Goal: Transaction & Acquisition: Book appointment/travel/reservation

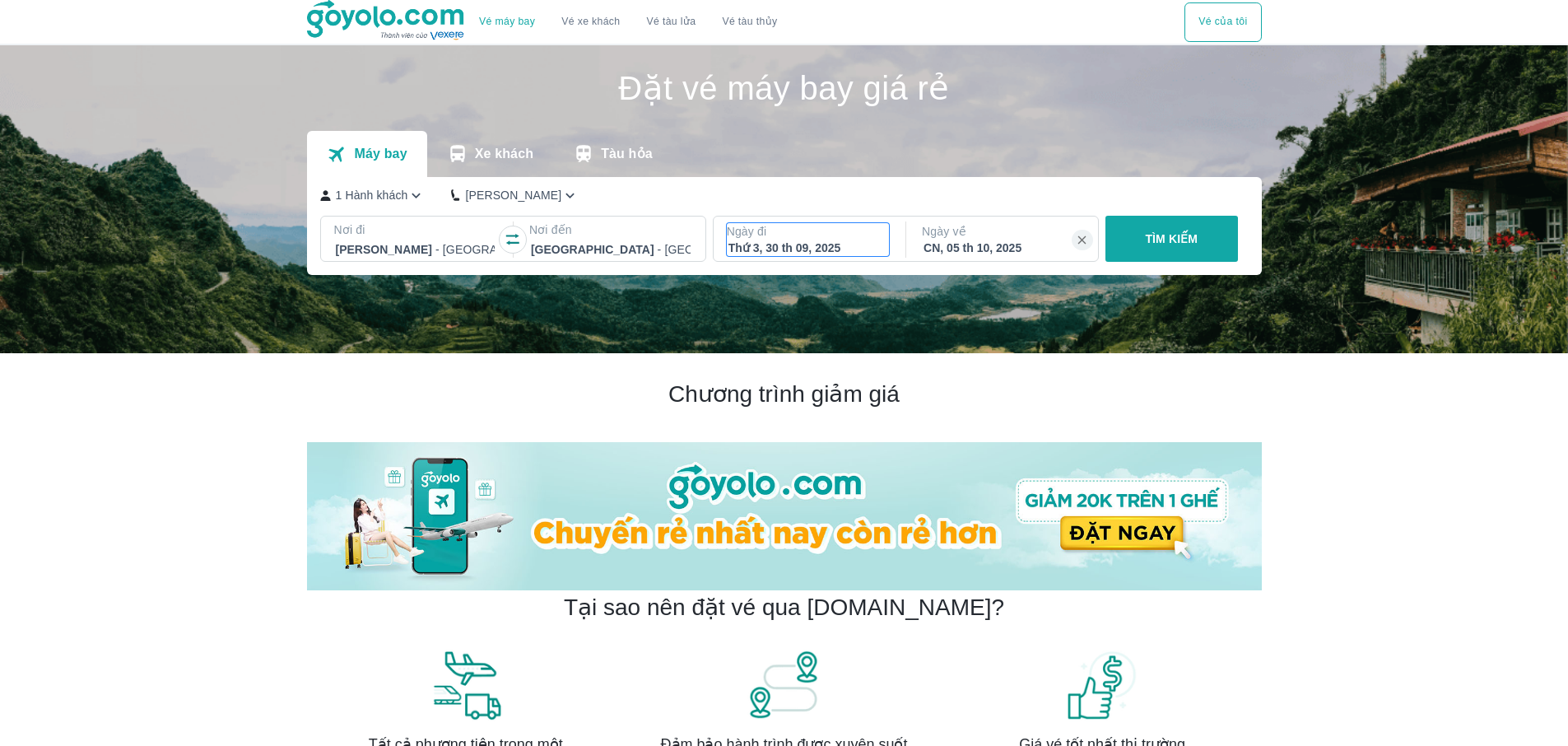
click at [779, 251] on div "Thứ 3, 30 th 09, 2025" at bounding box center [808, 248] width 160 height 17
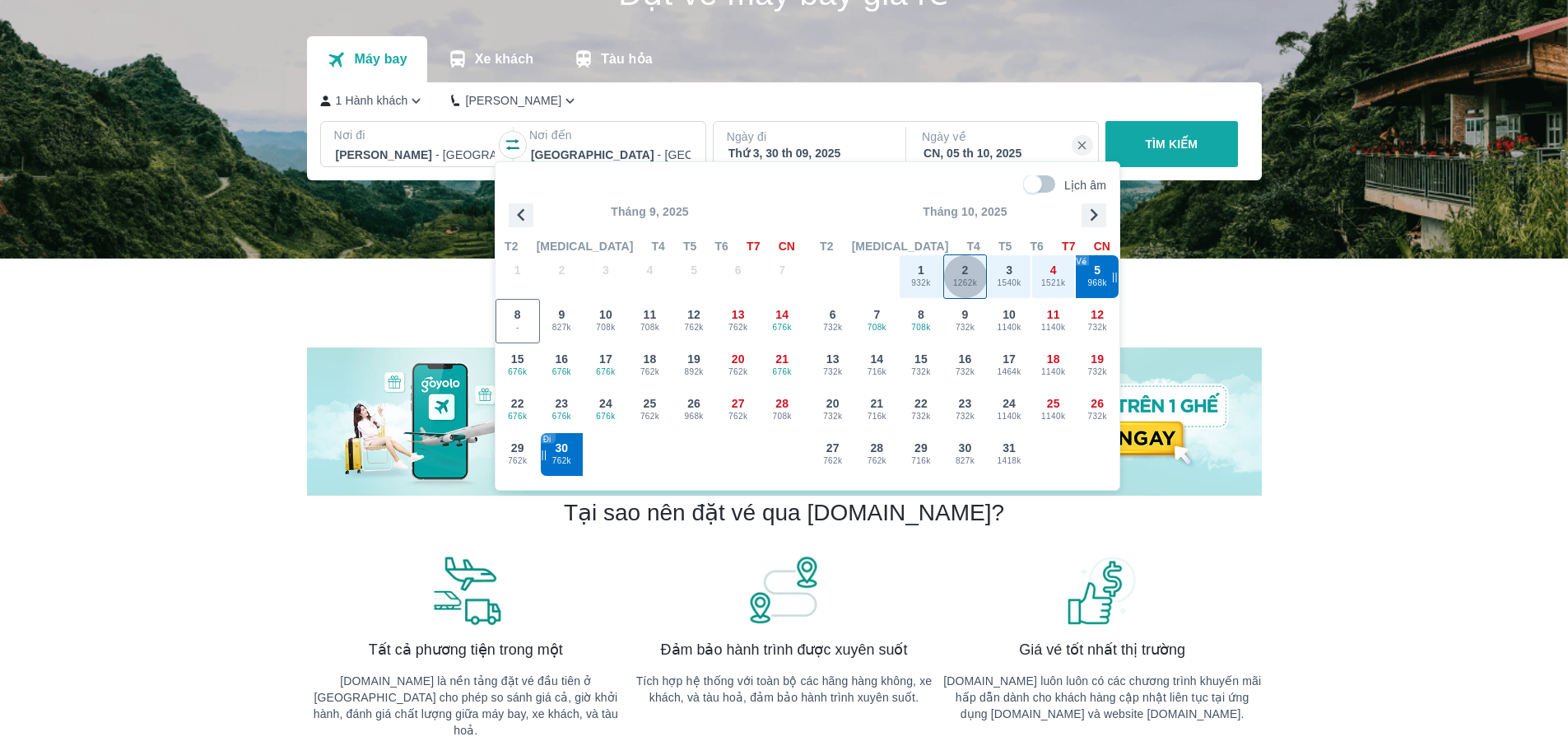
click at [969, 271] on div "2 1262k" at bounding box center [966, 276] width 43 height 43
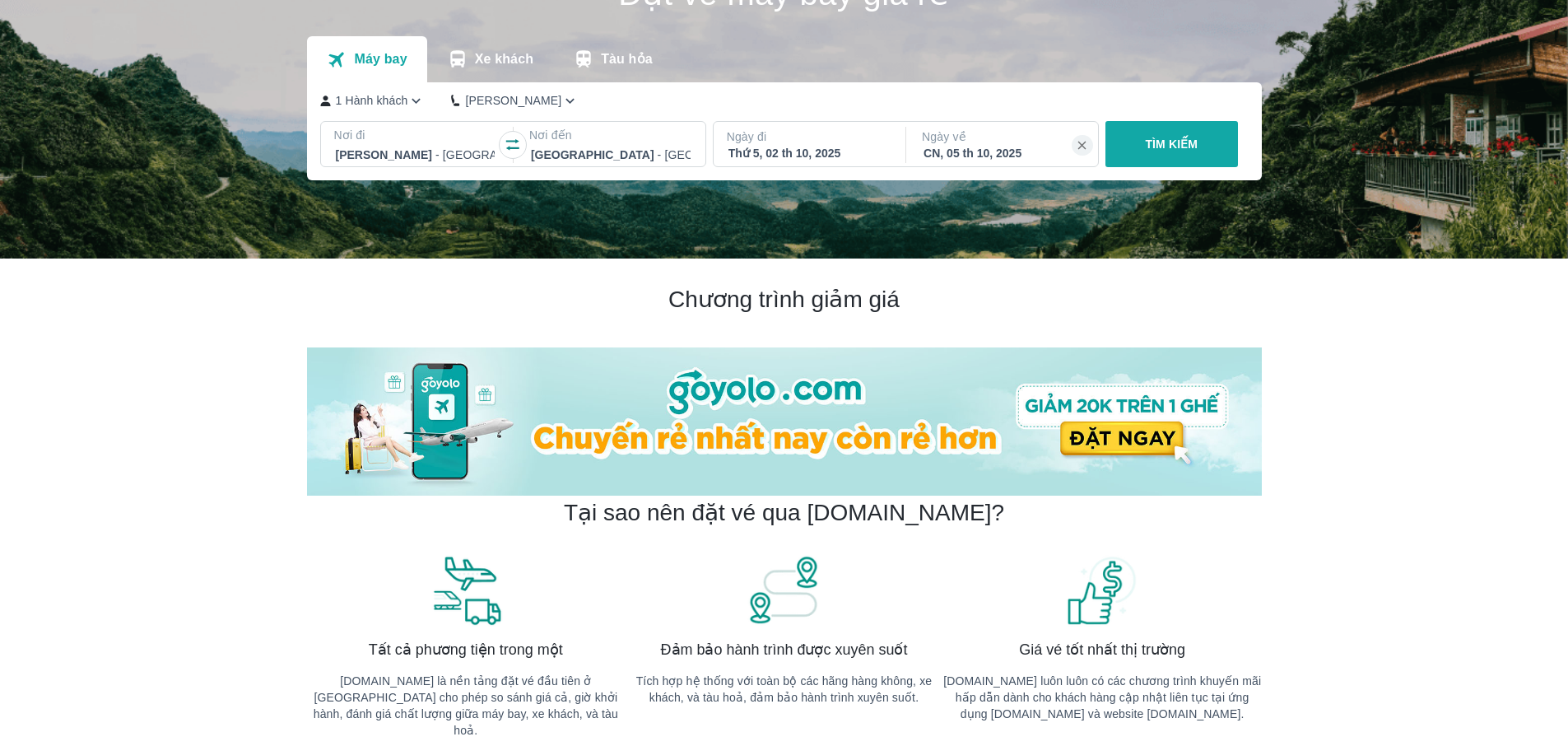
click at [1025, 153] on div "CN, 05 th 10, 2025" at bounding box center [1004, 153] width 160 height 17
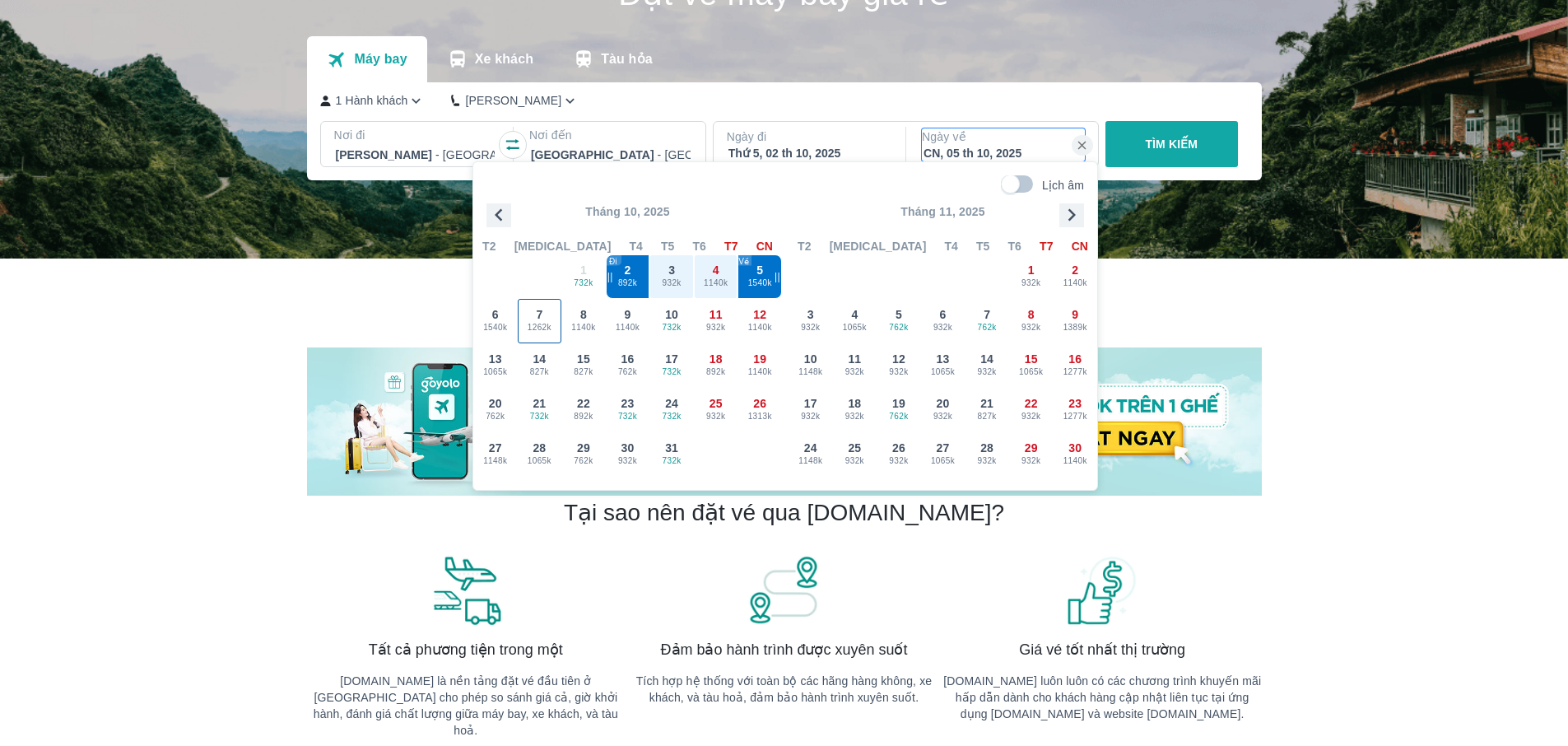
click at [551, 315] on div "7 1262k" at bounding box center [540, 321] width 43 height 43
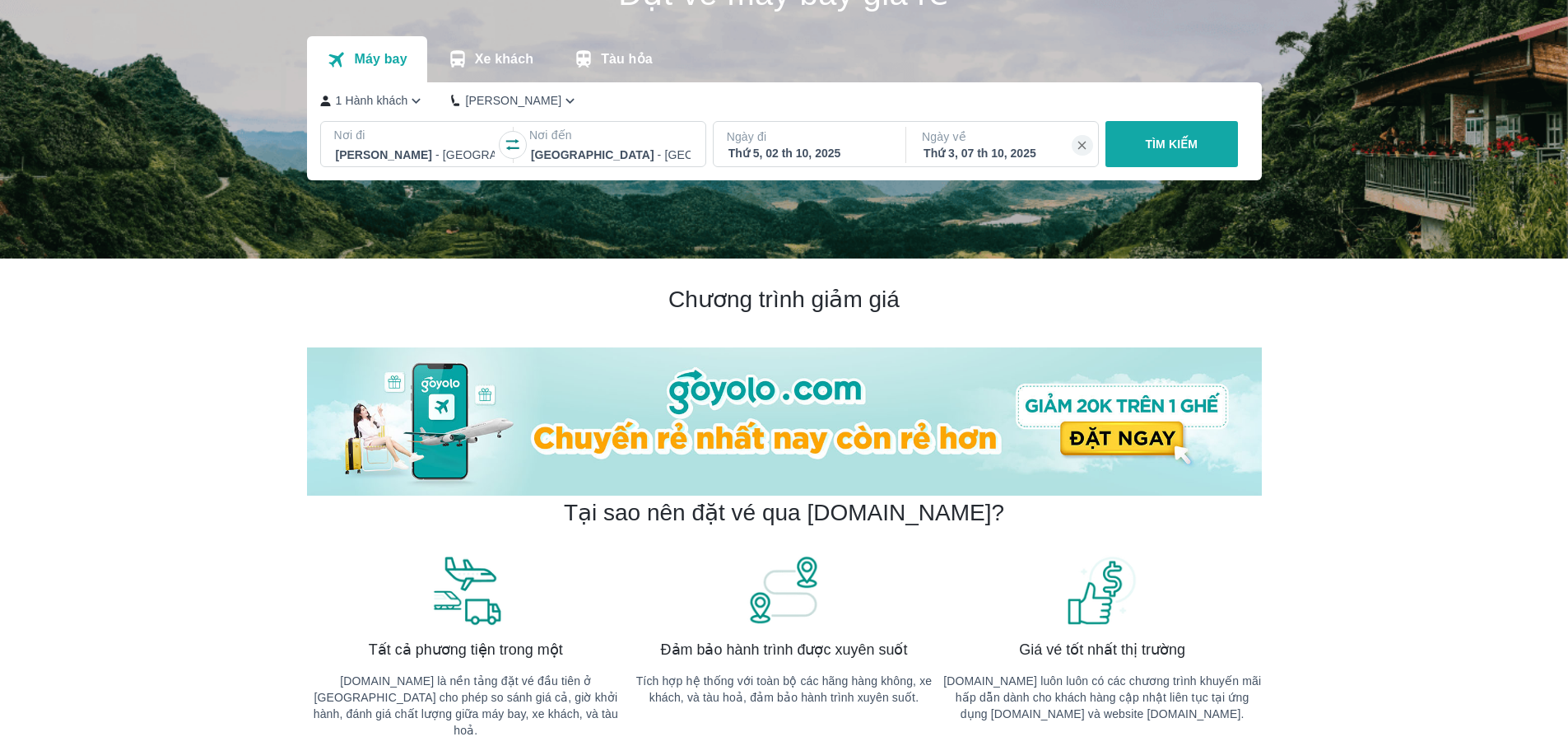
click at [1203, 137] on button "TÌM KIẾM" at bounding box center [1171, 144] width 133 height 46
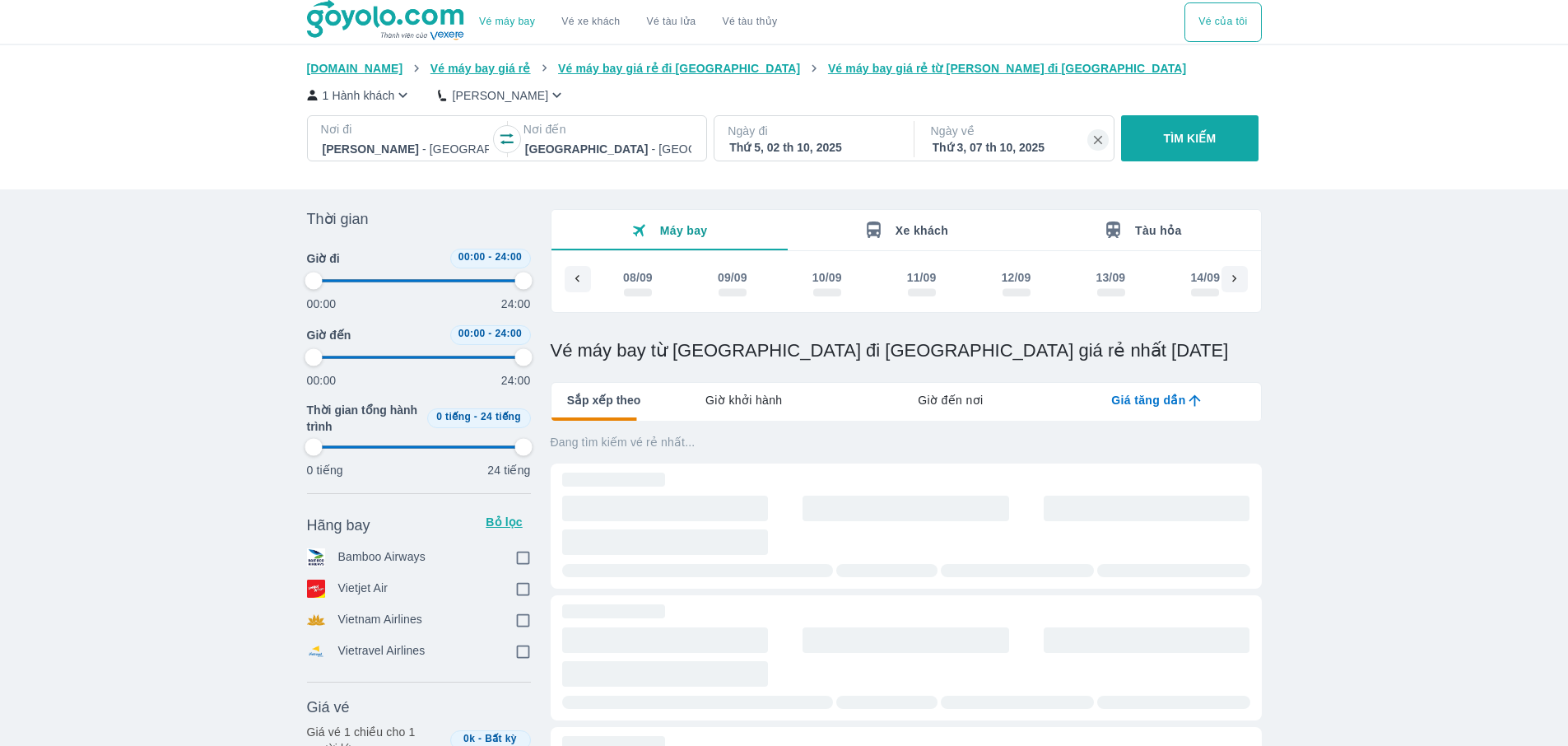
scroll to position [0, 1879]
type input "97.9166666666667"
checkbox input "true"
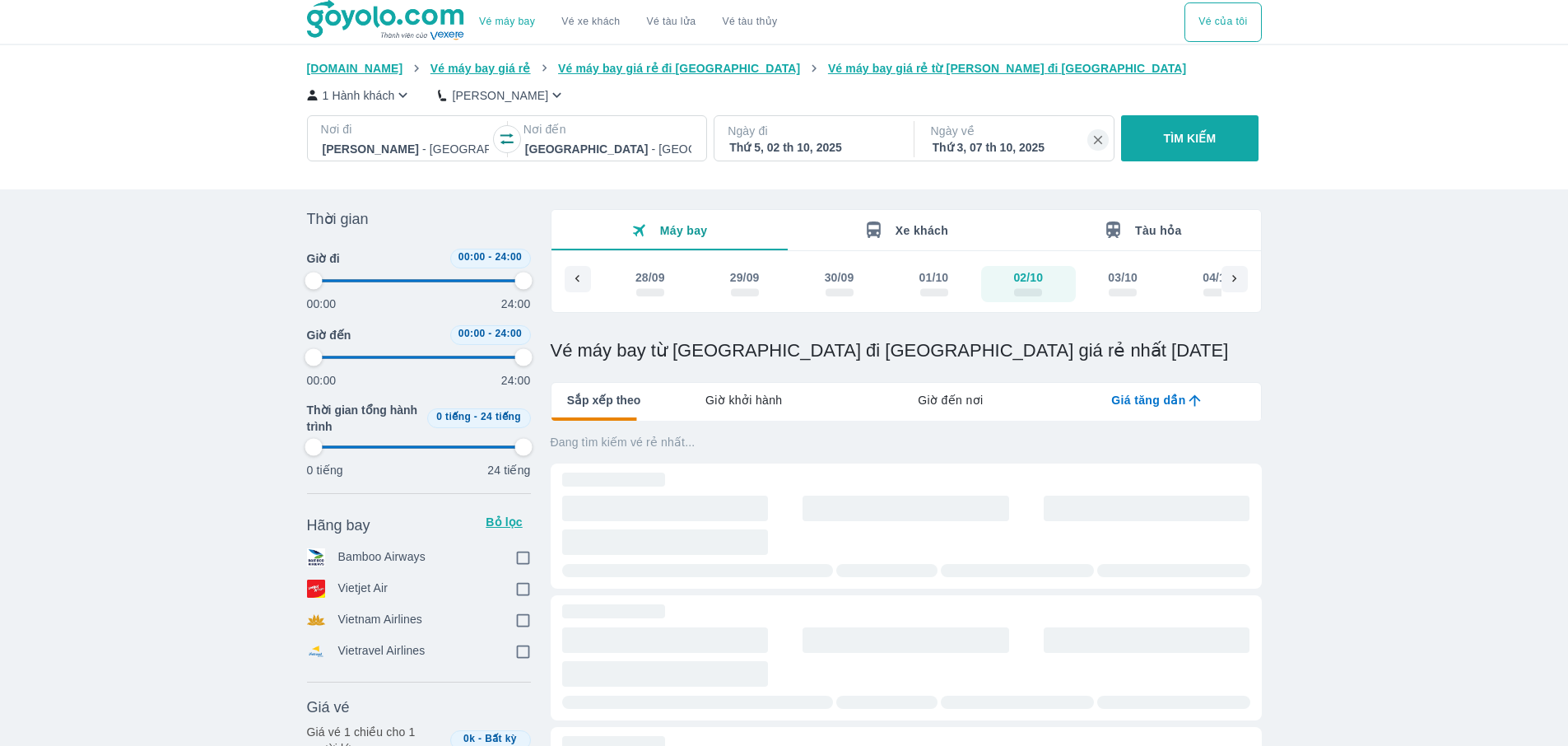
checkbox input "true"
type input "97.9166666666667"
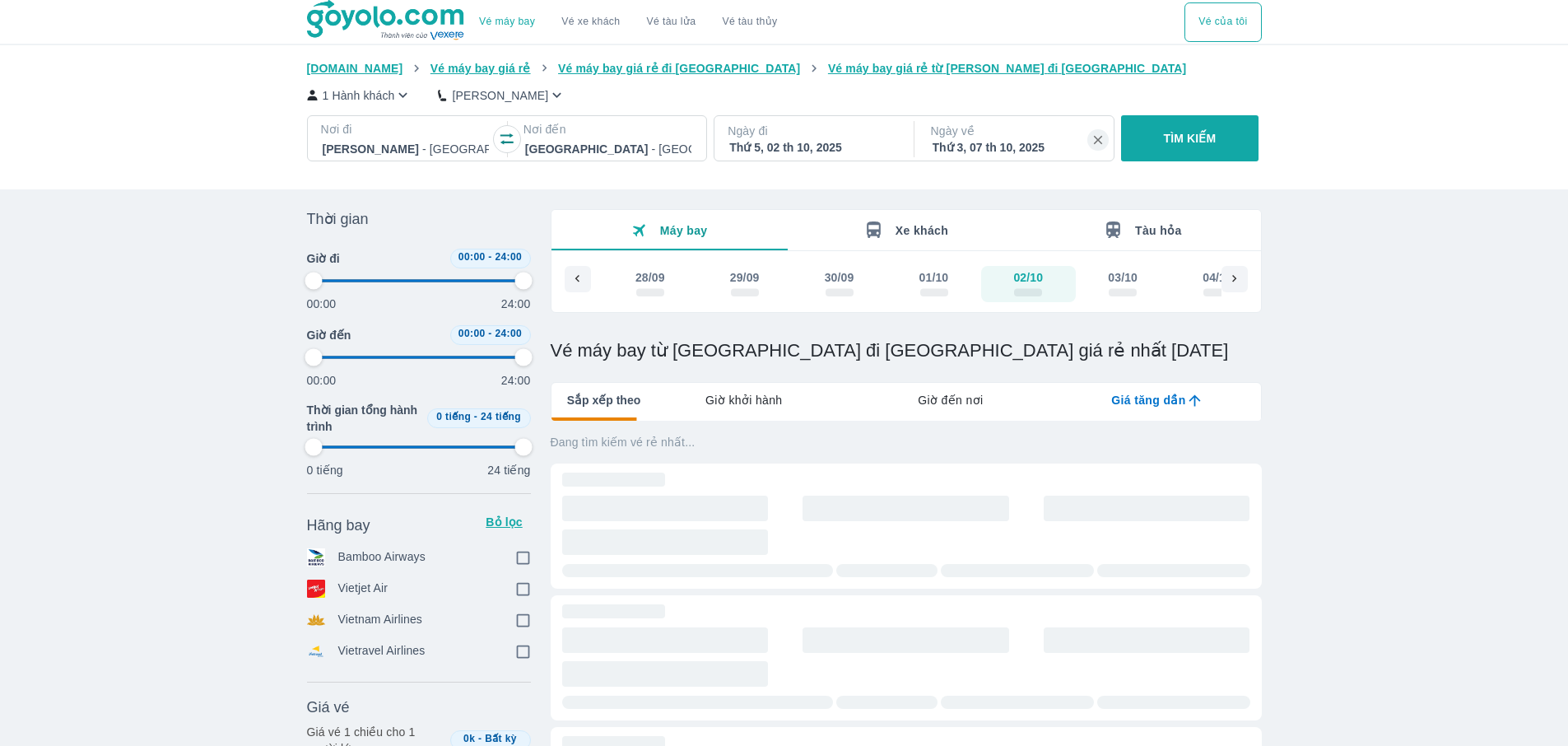
type input "97.9166666666667"
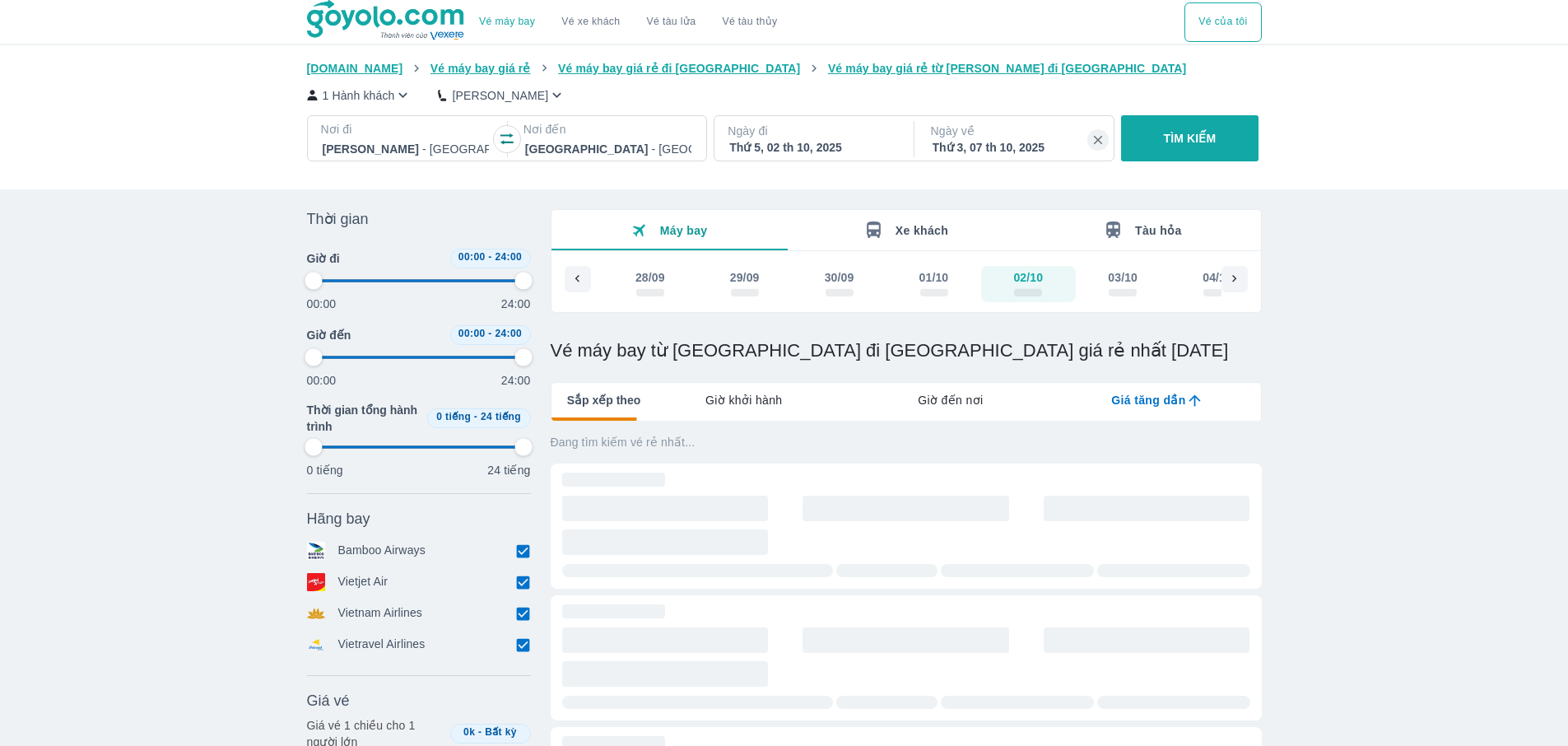
type input "97.9166666666667"
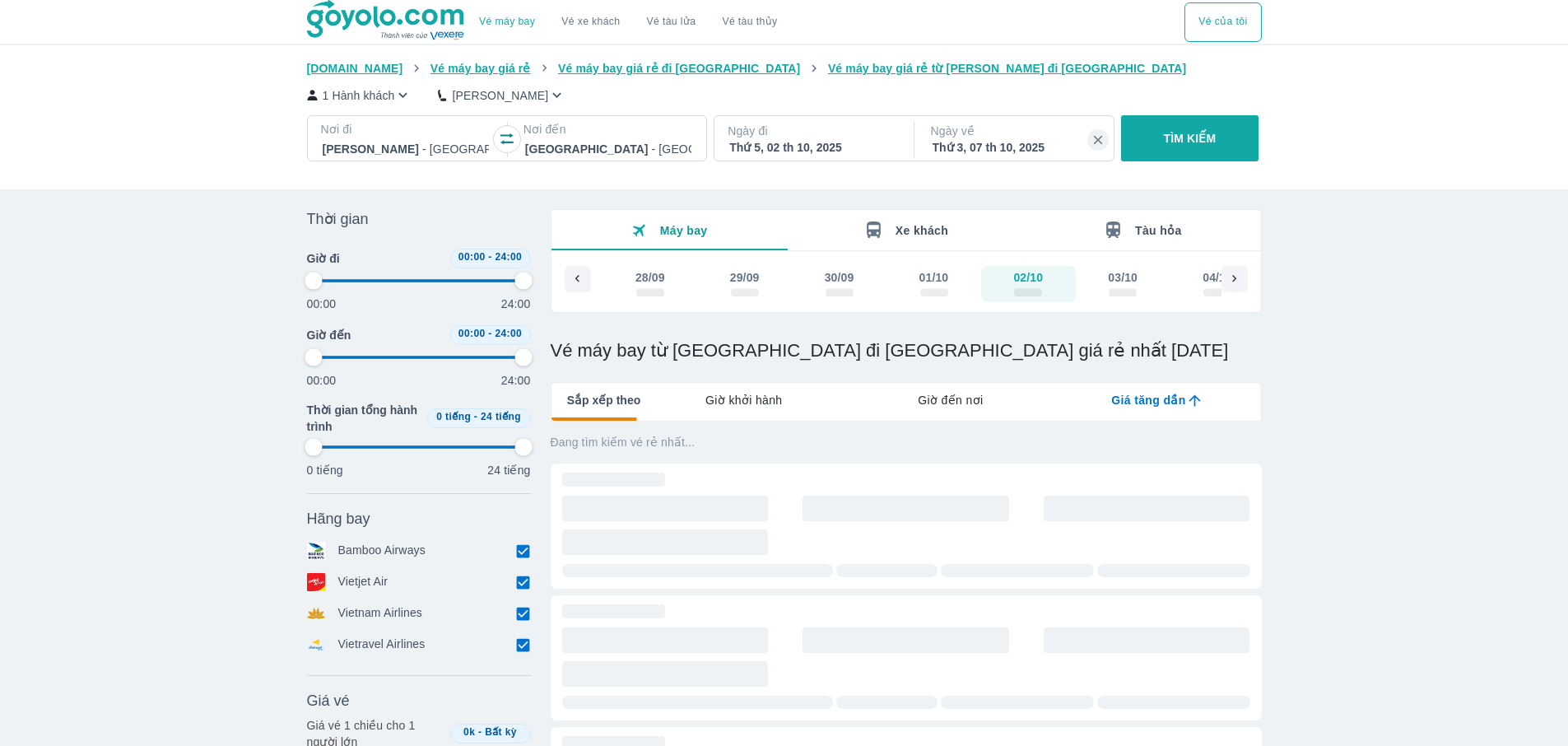
type input "97.9166666666667"
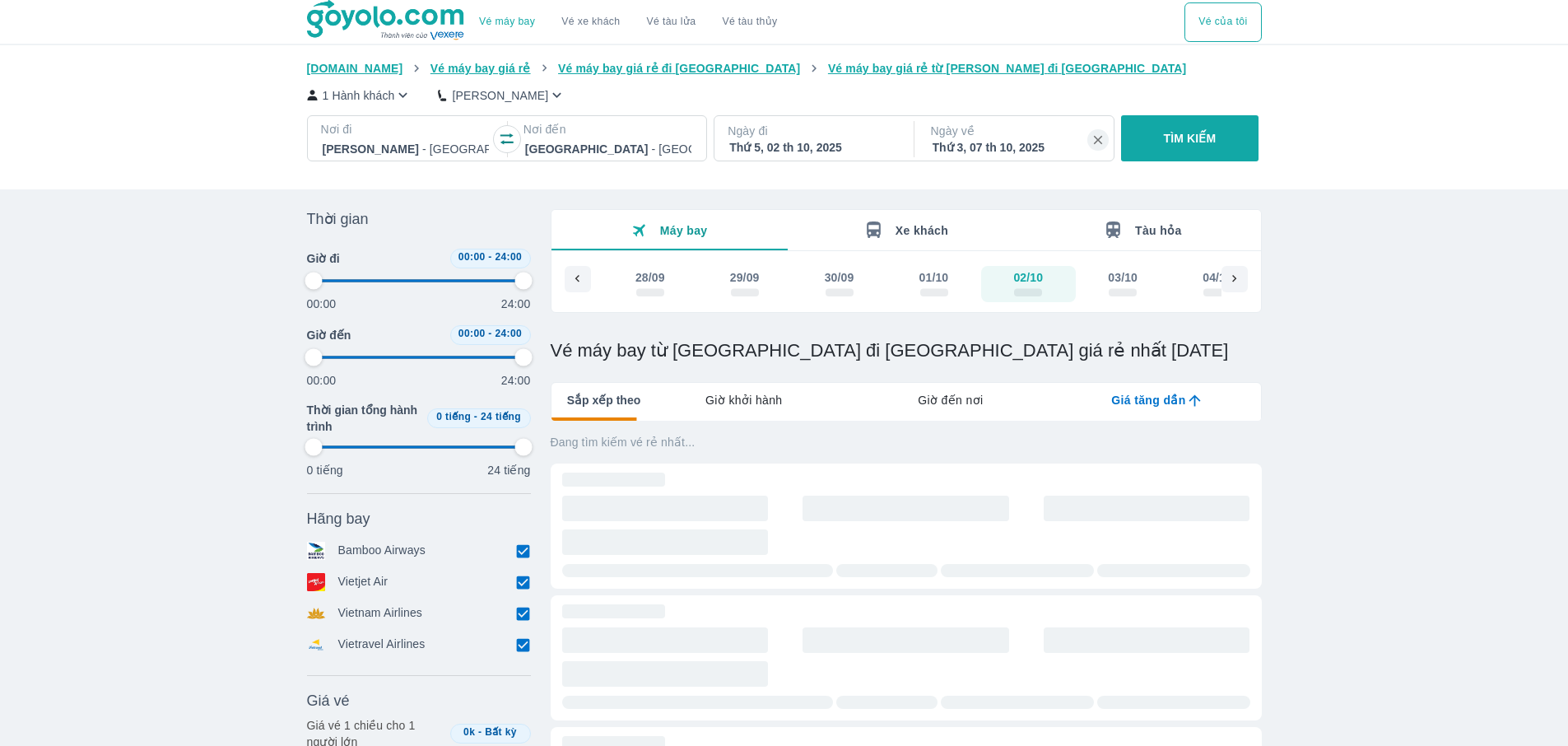
type input "97.9166666666667"
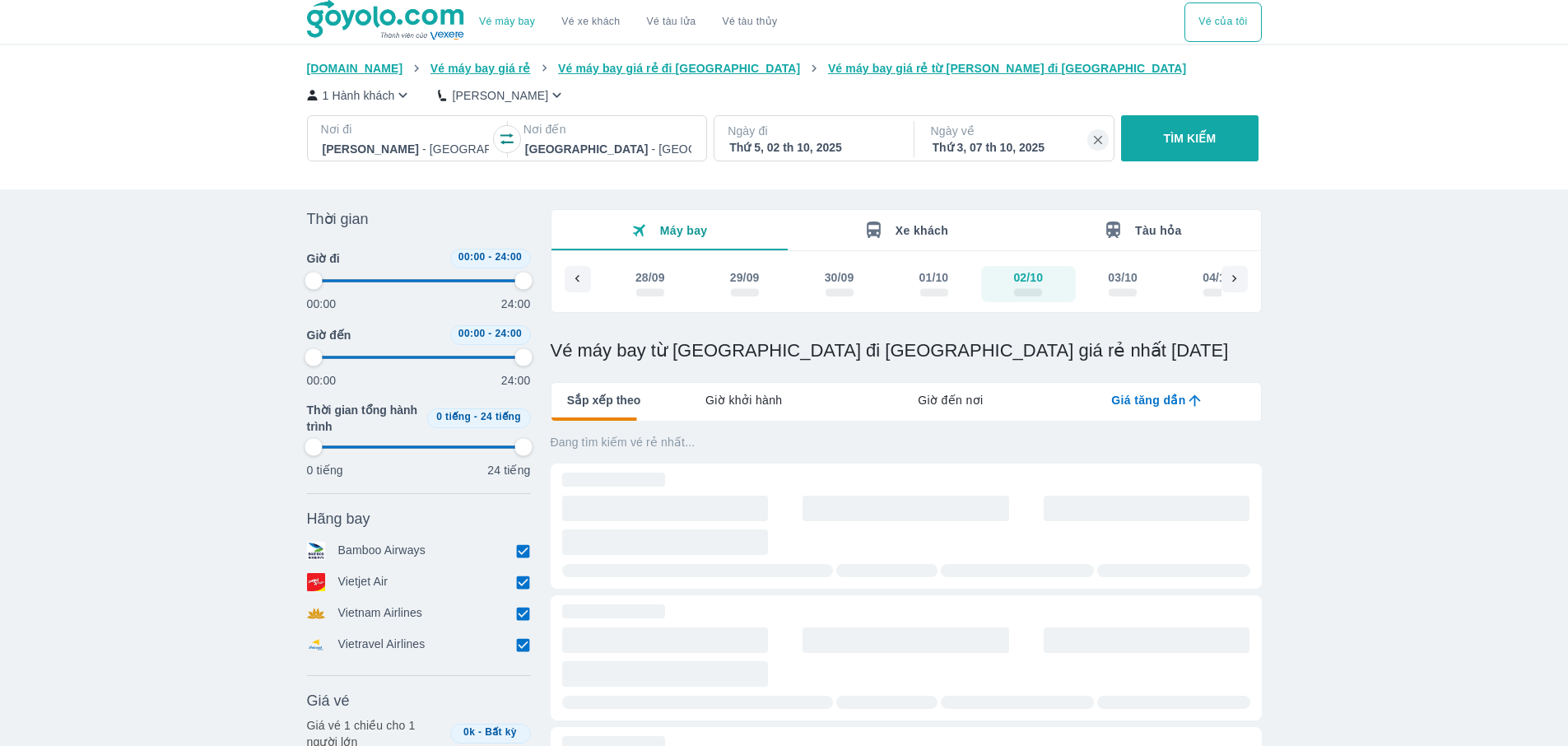
type input "97.9166666666667"
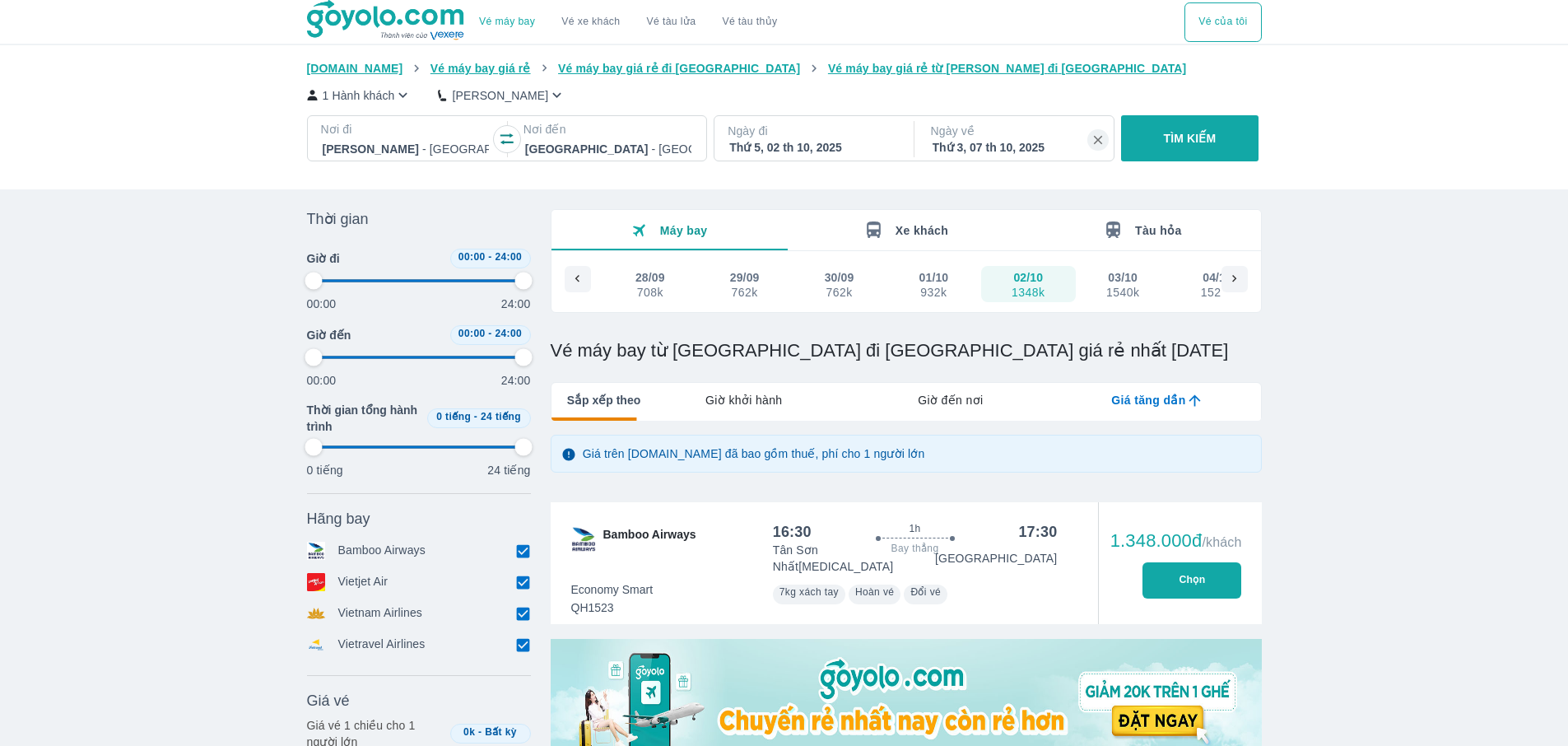
type input "97.9166666666667"
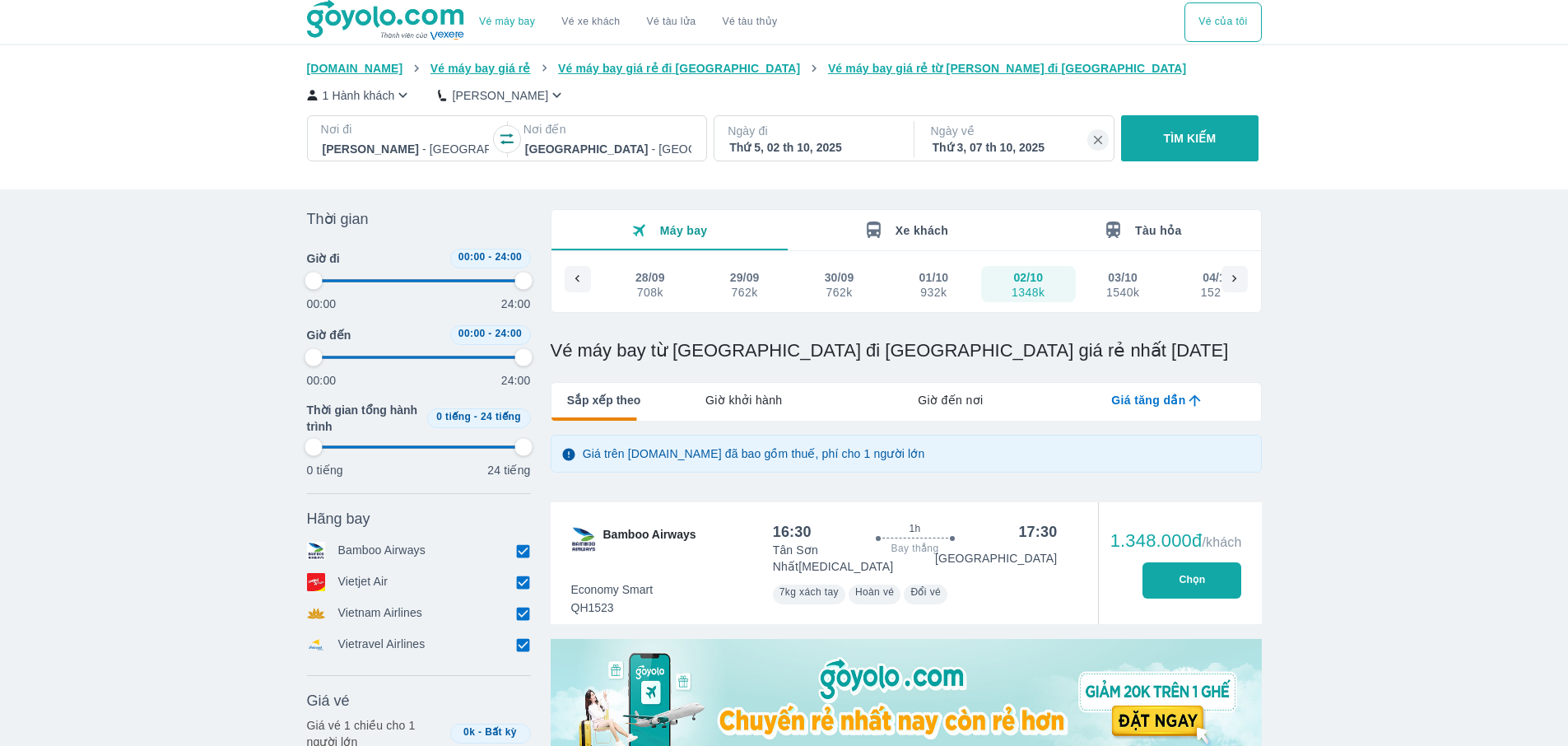
type input "97.9166666666667"
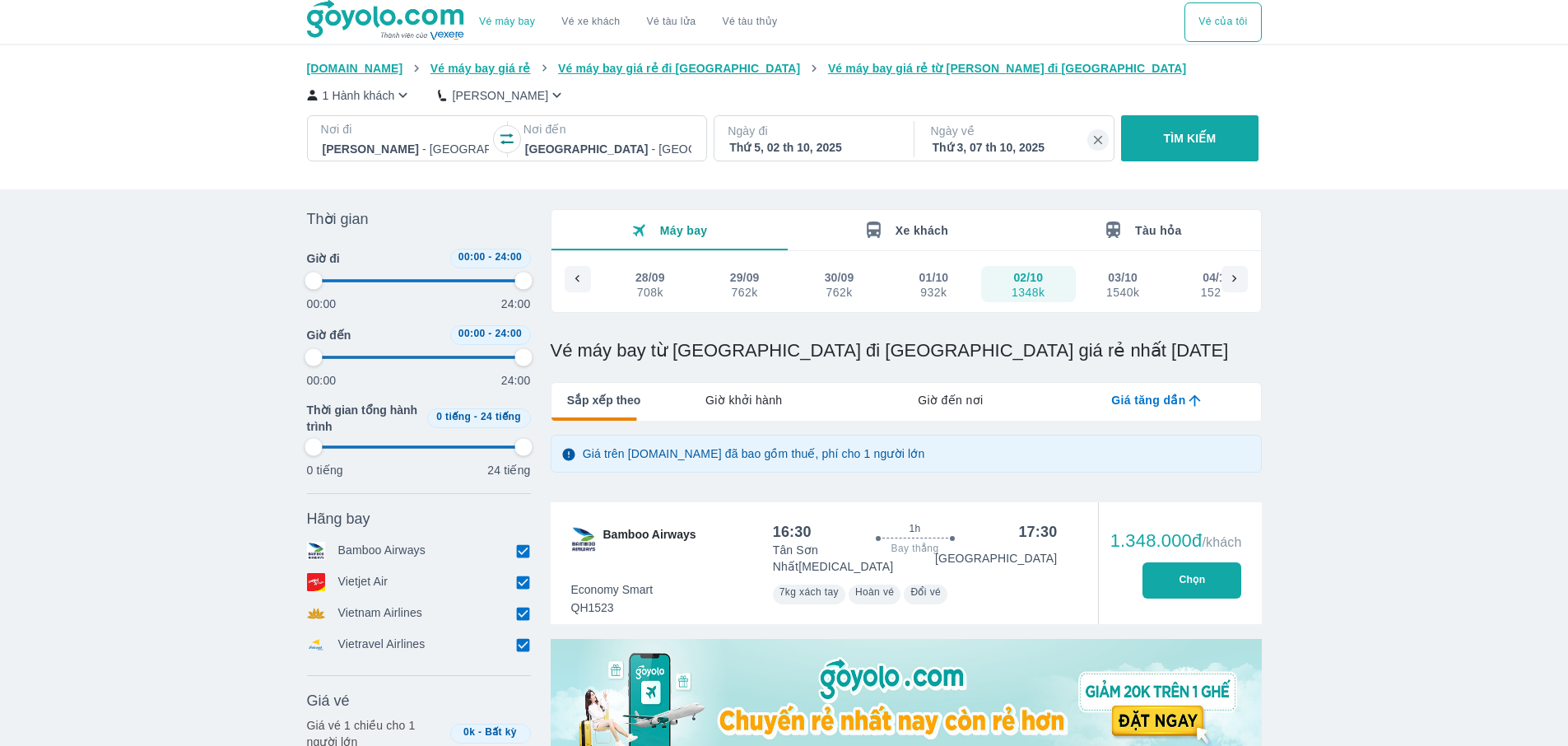
type input "97.9166666666667"
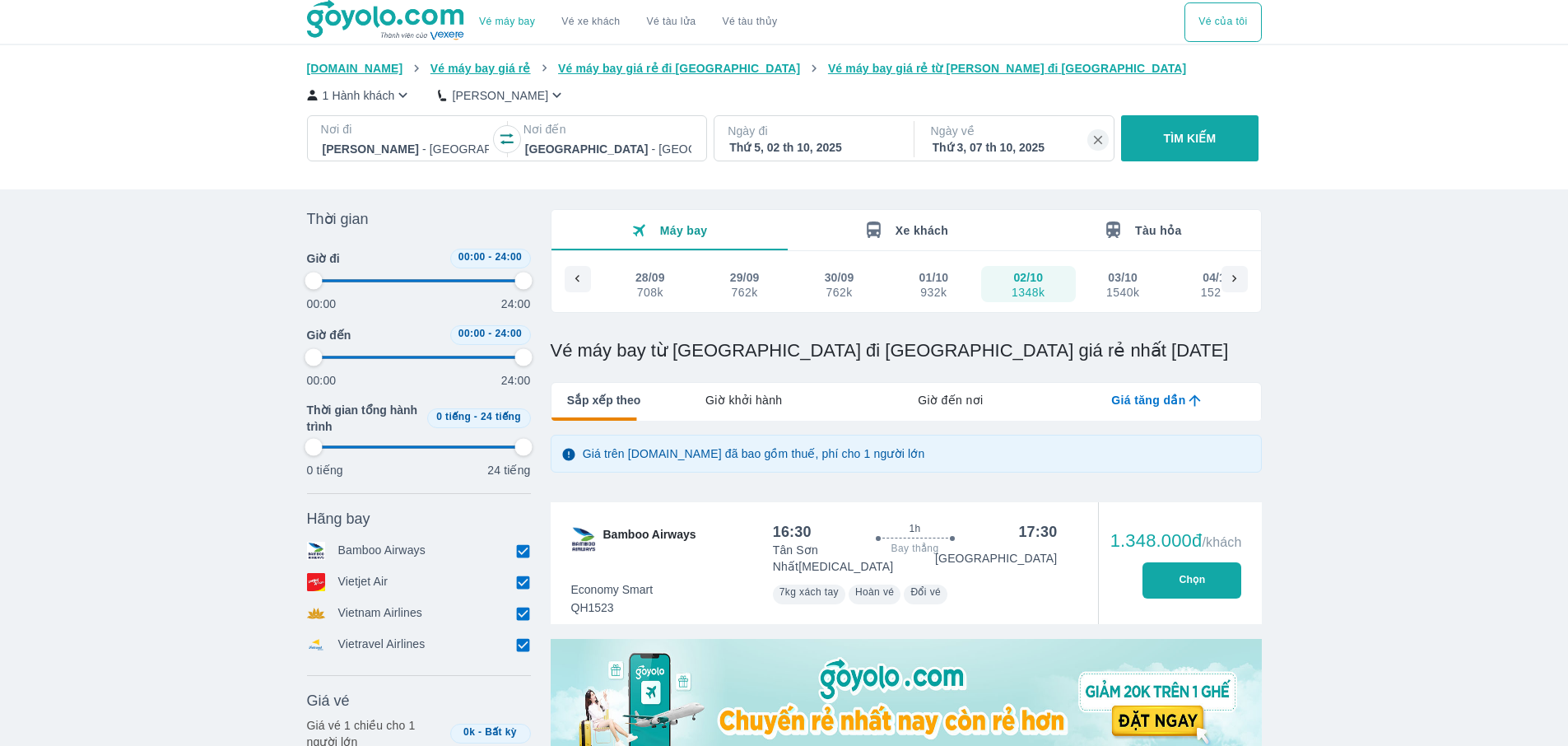
type input "97.9166666666667"
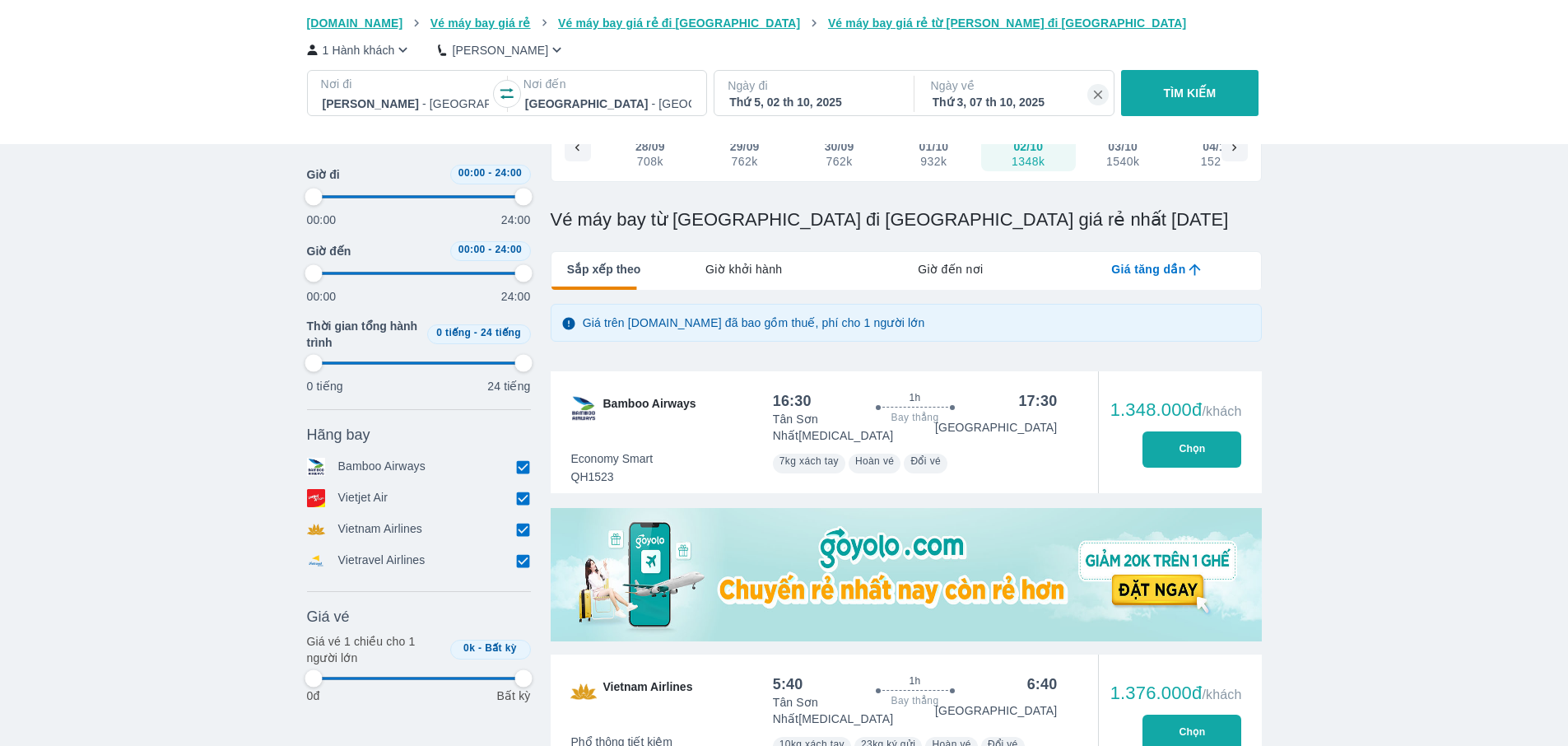
type input "97.9166666666667"
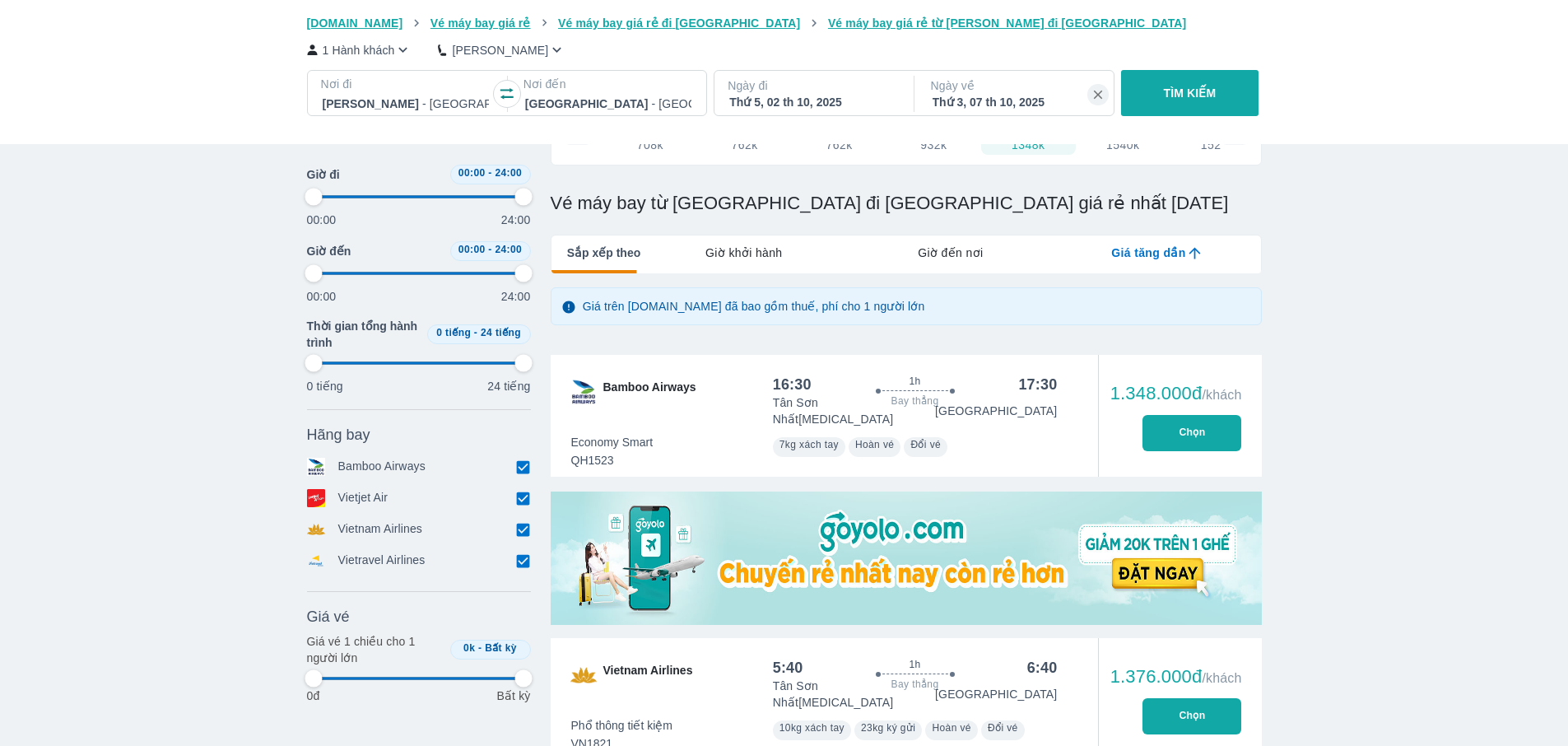
scroll to position [164, 0]
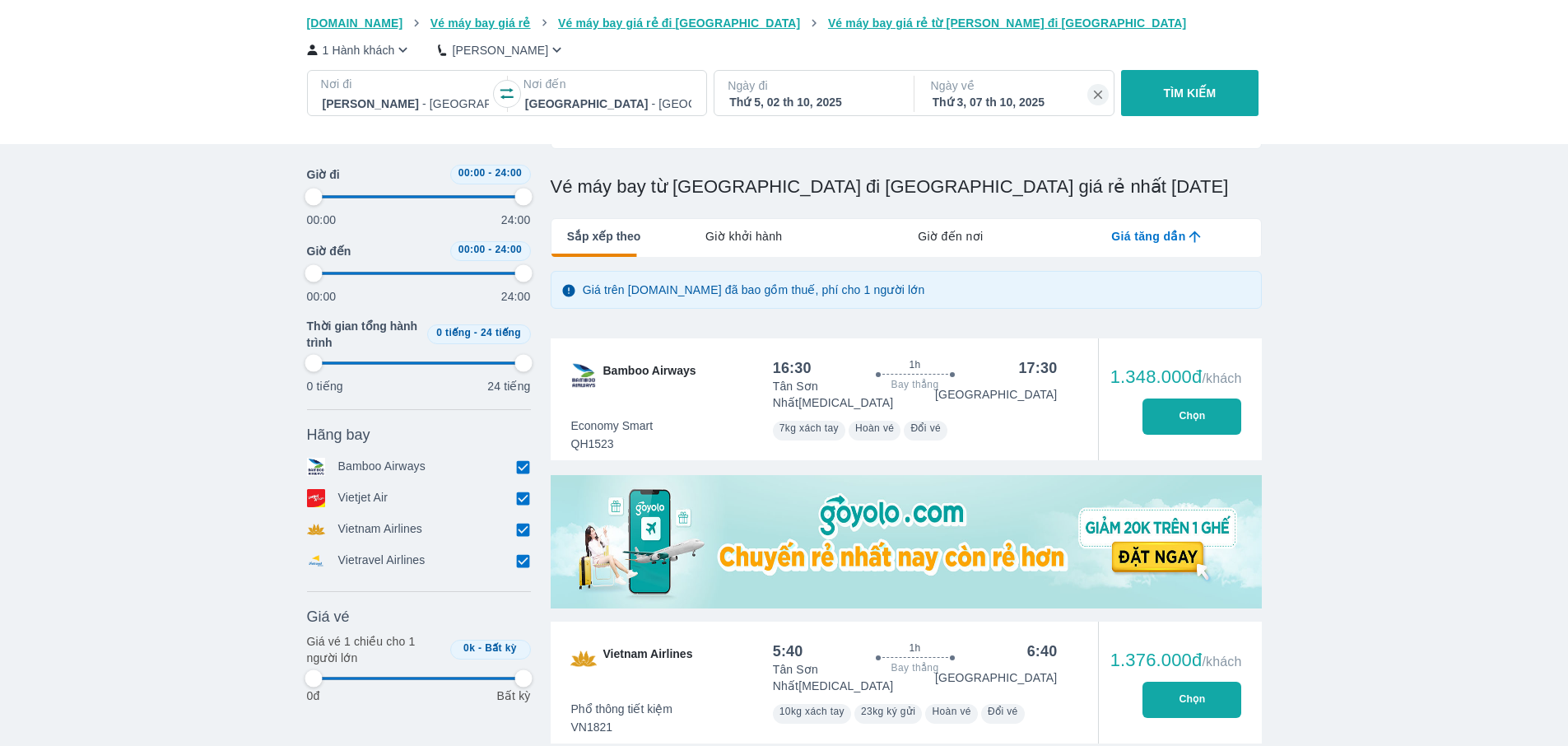
type input "97.9166666666667"
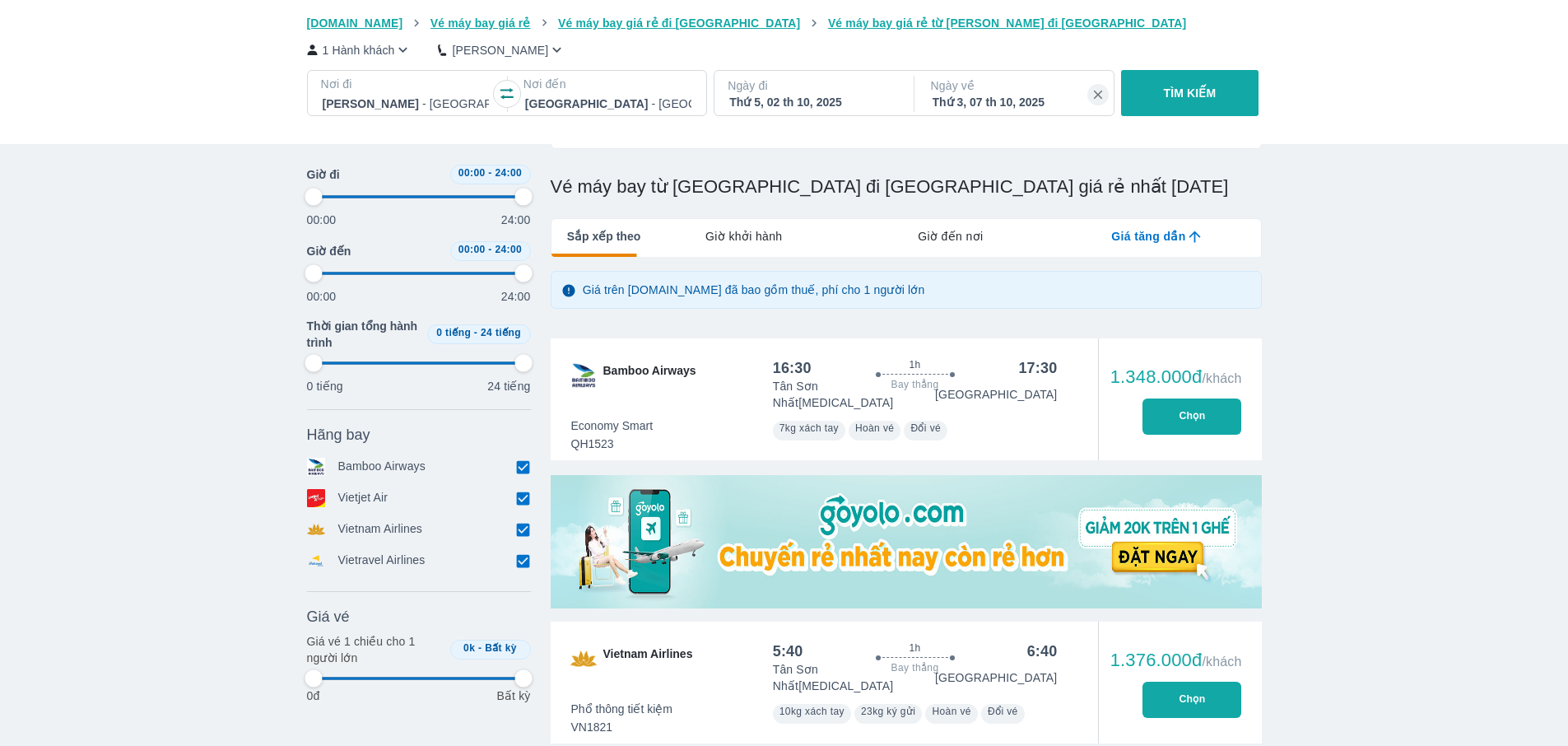
type input "97.9166666666667"
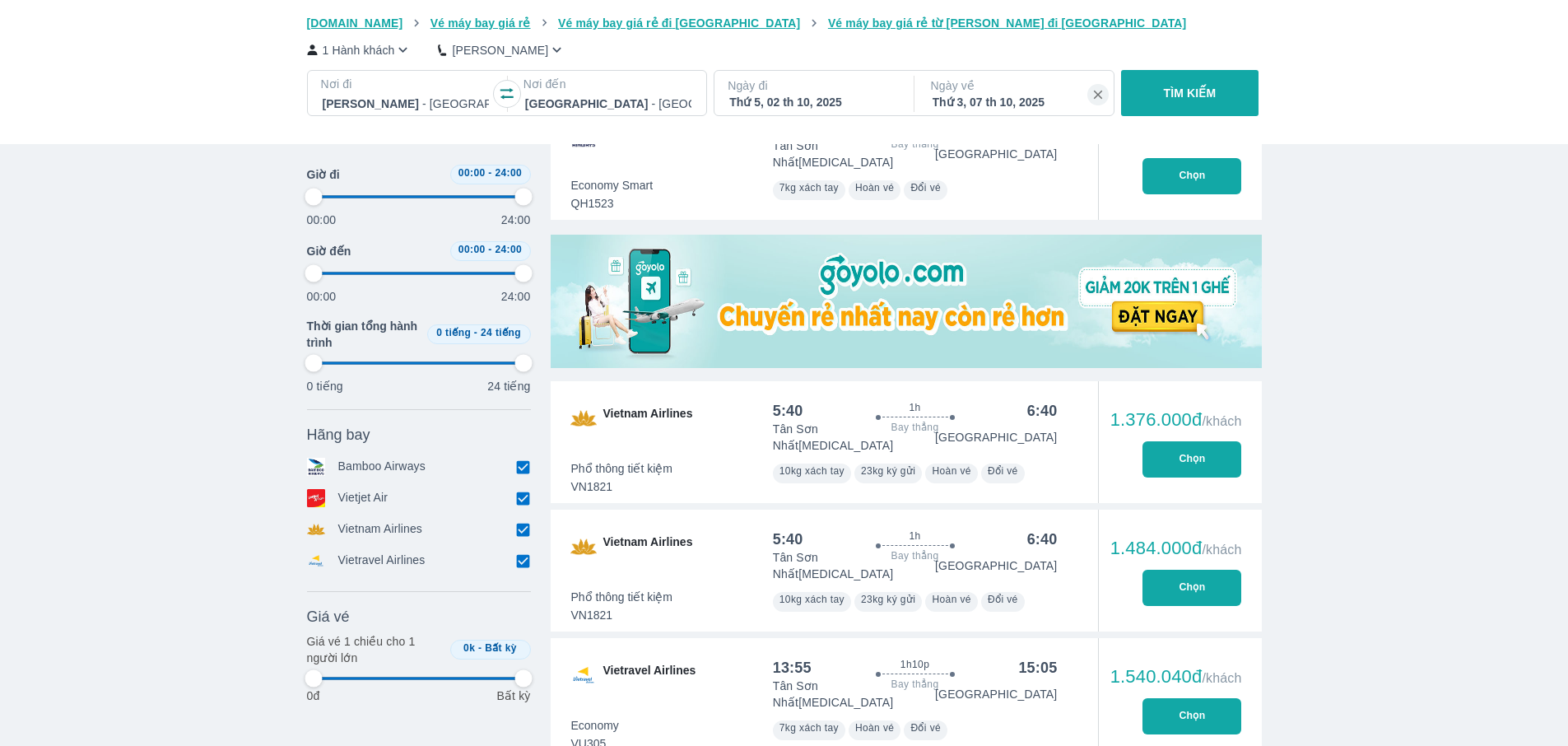
scroll to position [552, 0]
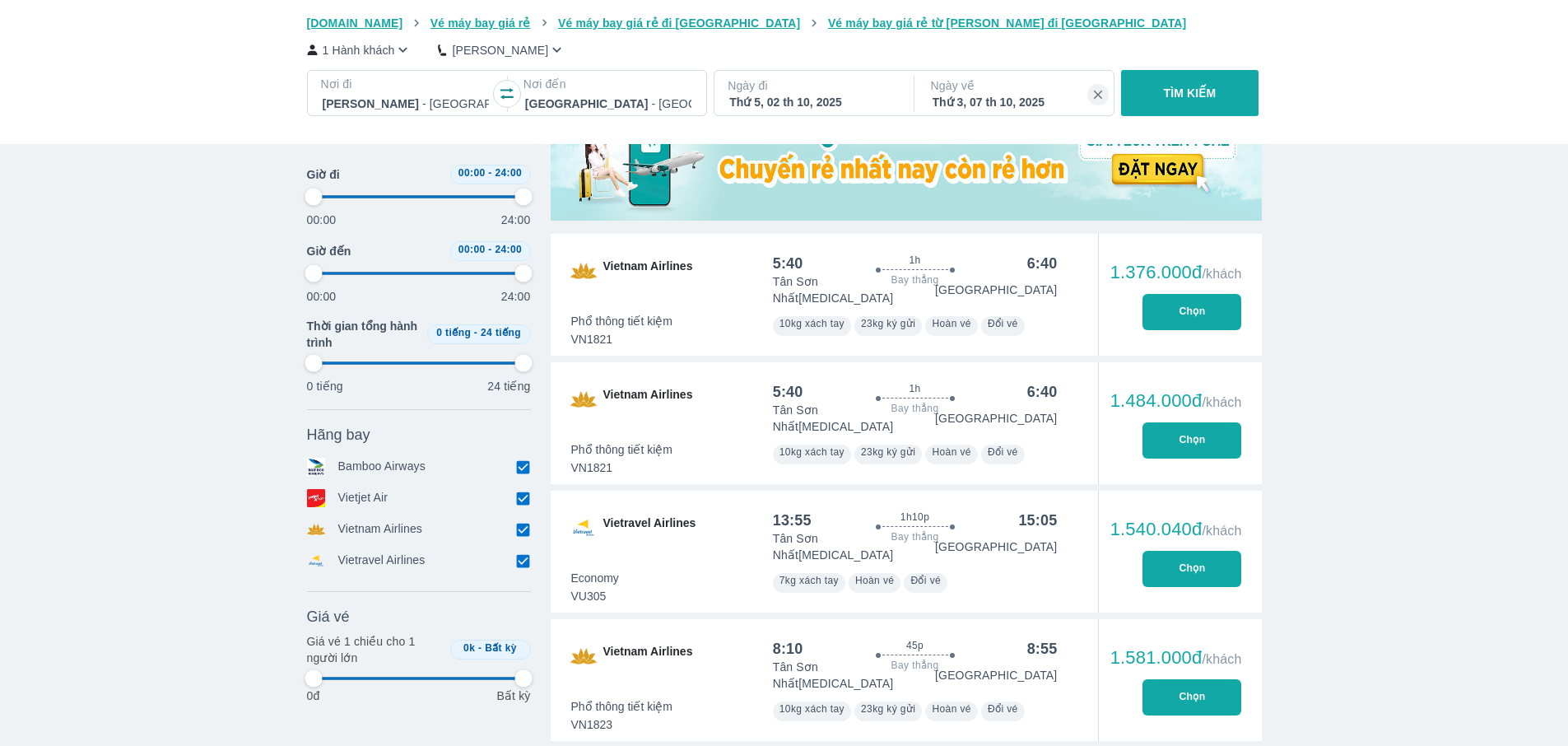
type input "97.9166666666667"
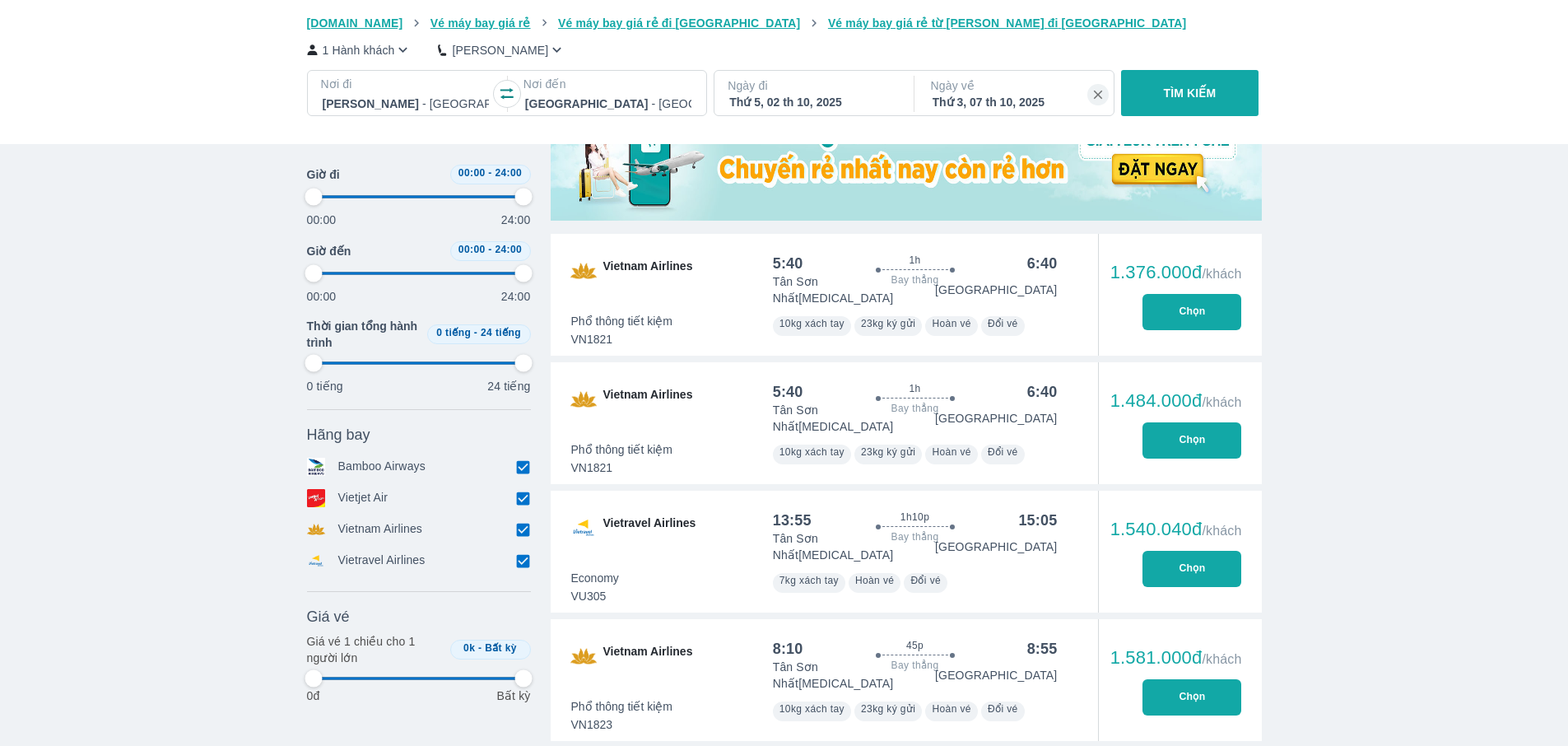
type input "97.9166666666667"
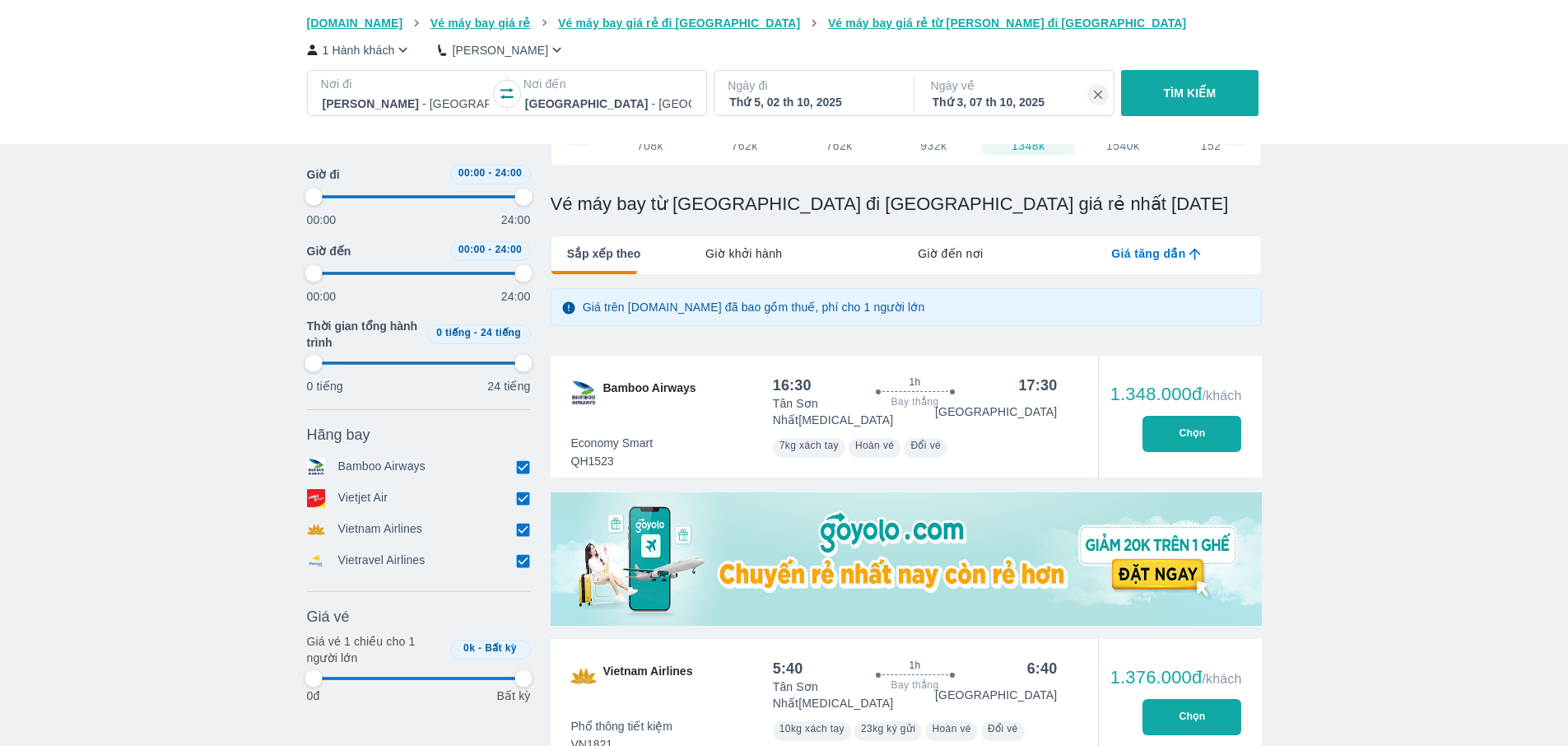
scroll to position [0, 0]
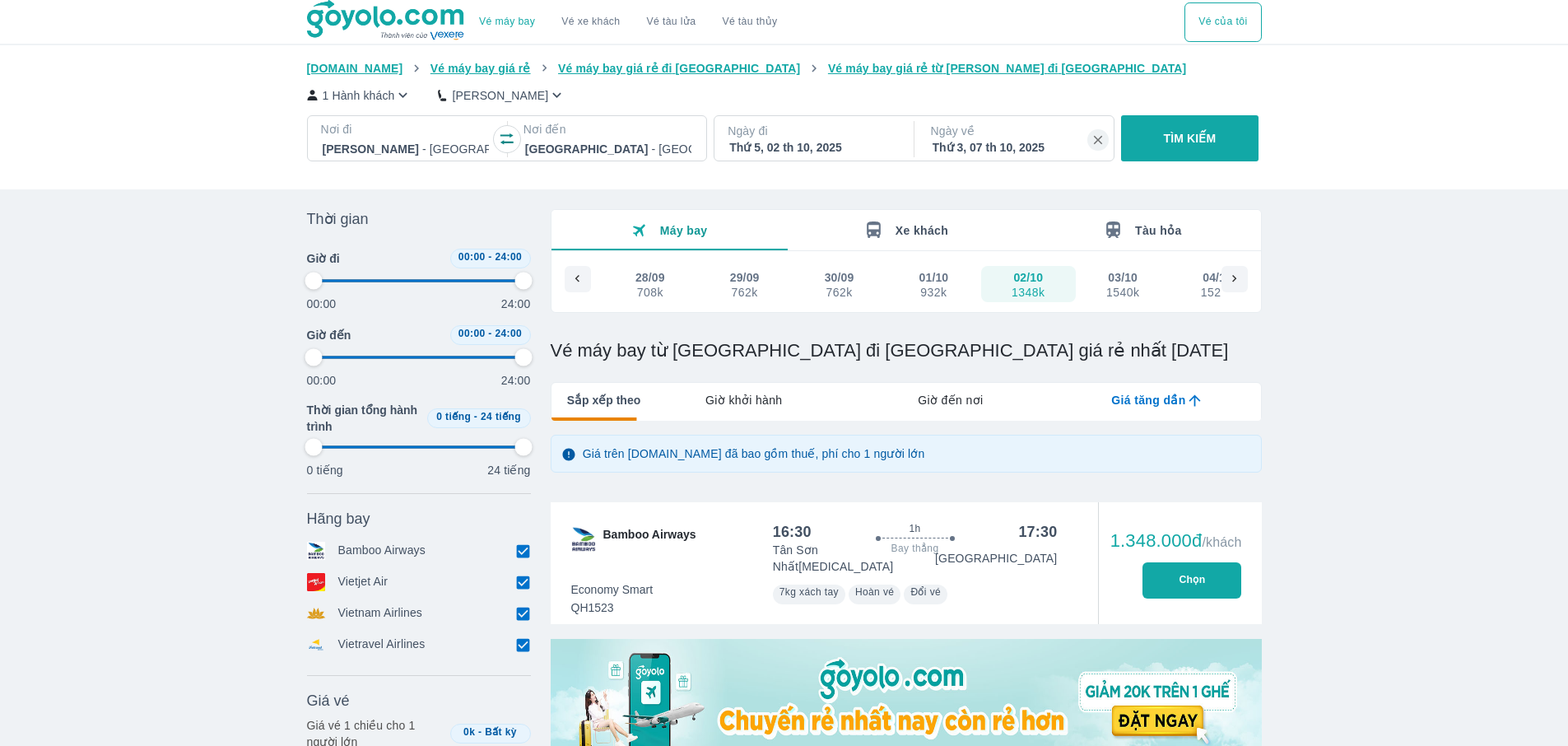
type input "97.9166666666667"
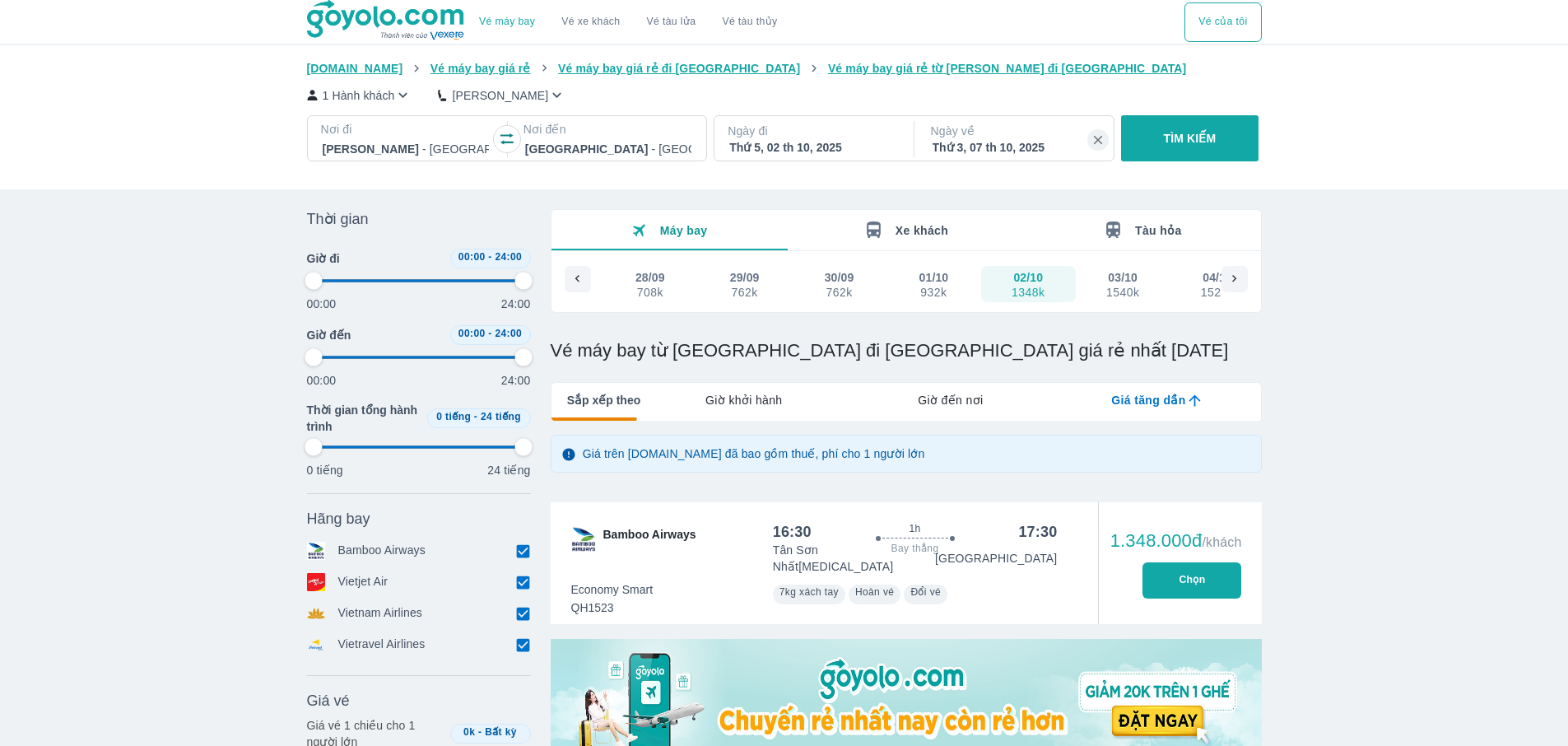
type input "97.9166666666667"
click at [1195, 587] on button "Chọn" at bounding box center [1192, 581] width 99 height 36
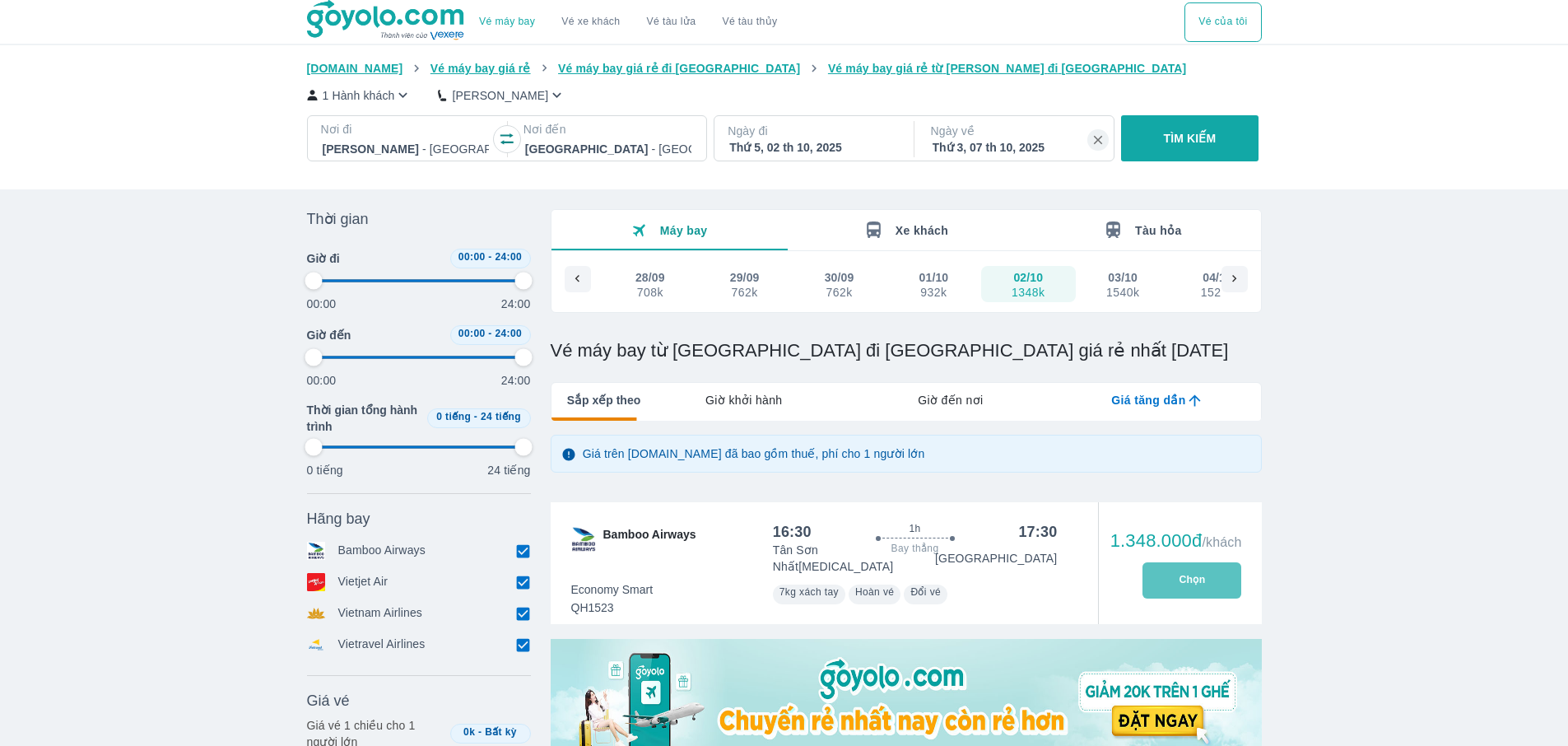
type input "97.9166666666667"
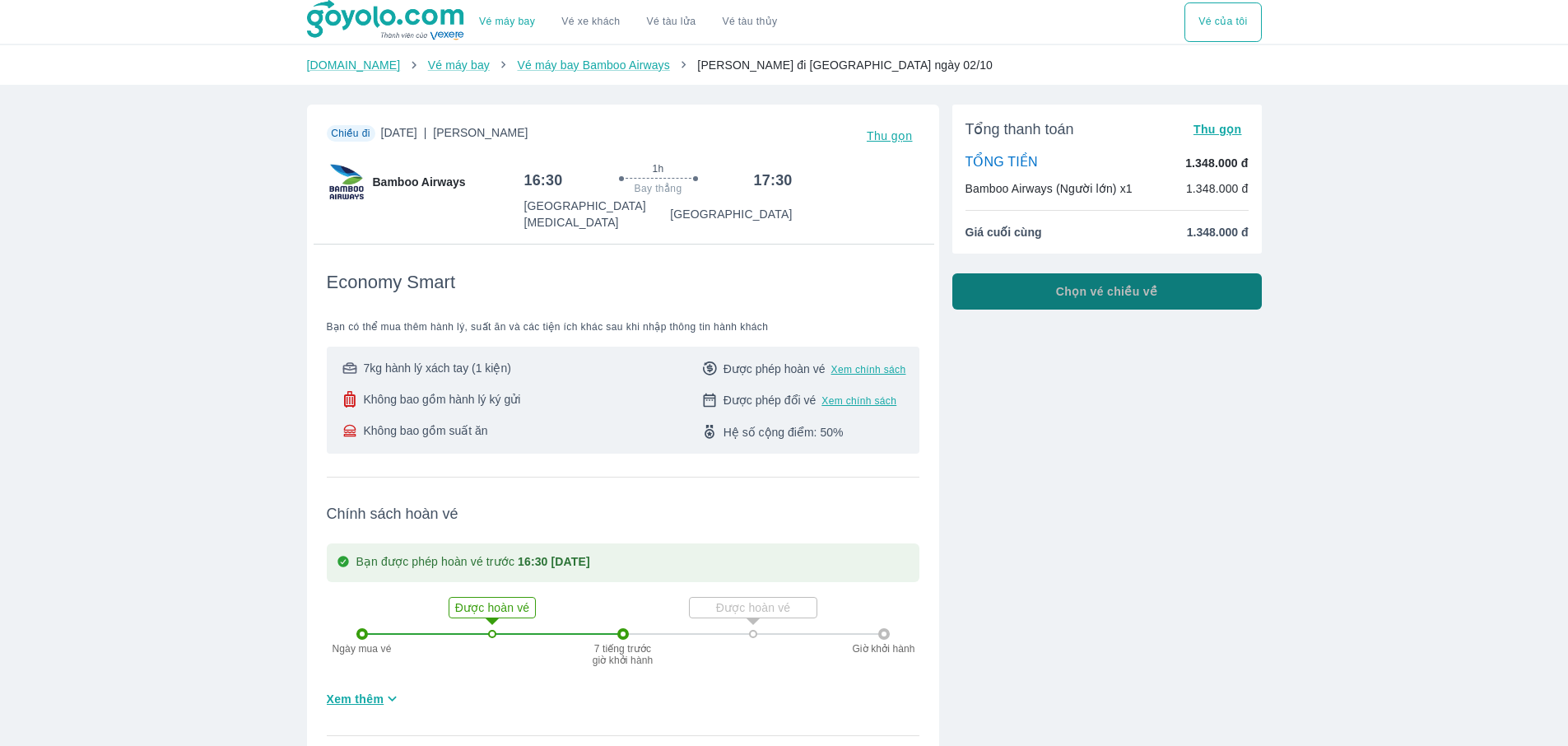
click at [1151, 288] on span "Chọn vé chiều về" at bounding box center [1107, 291] width 102 height 17
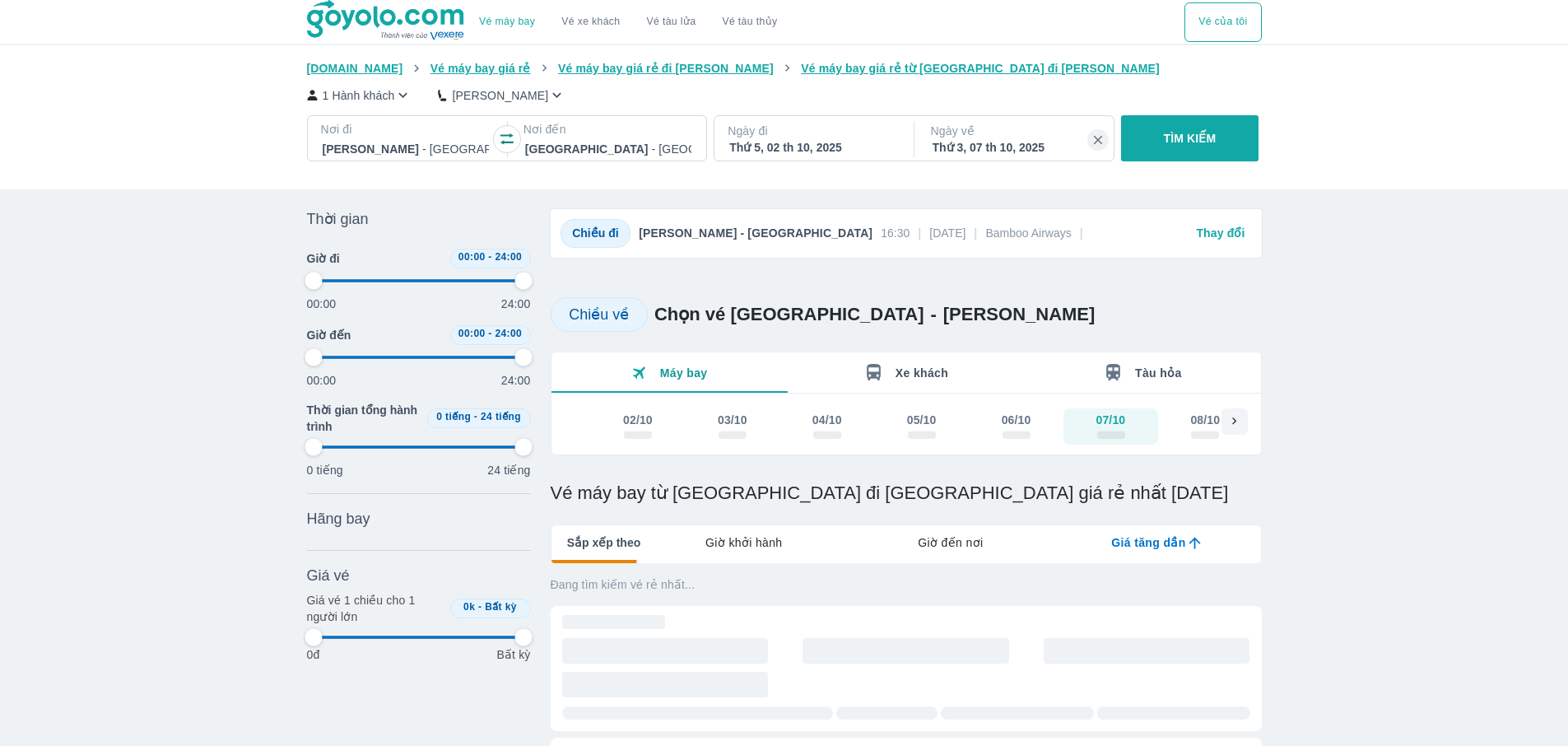
type input "97.9166666666667"
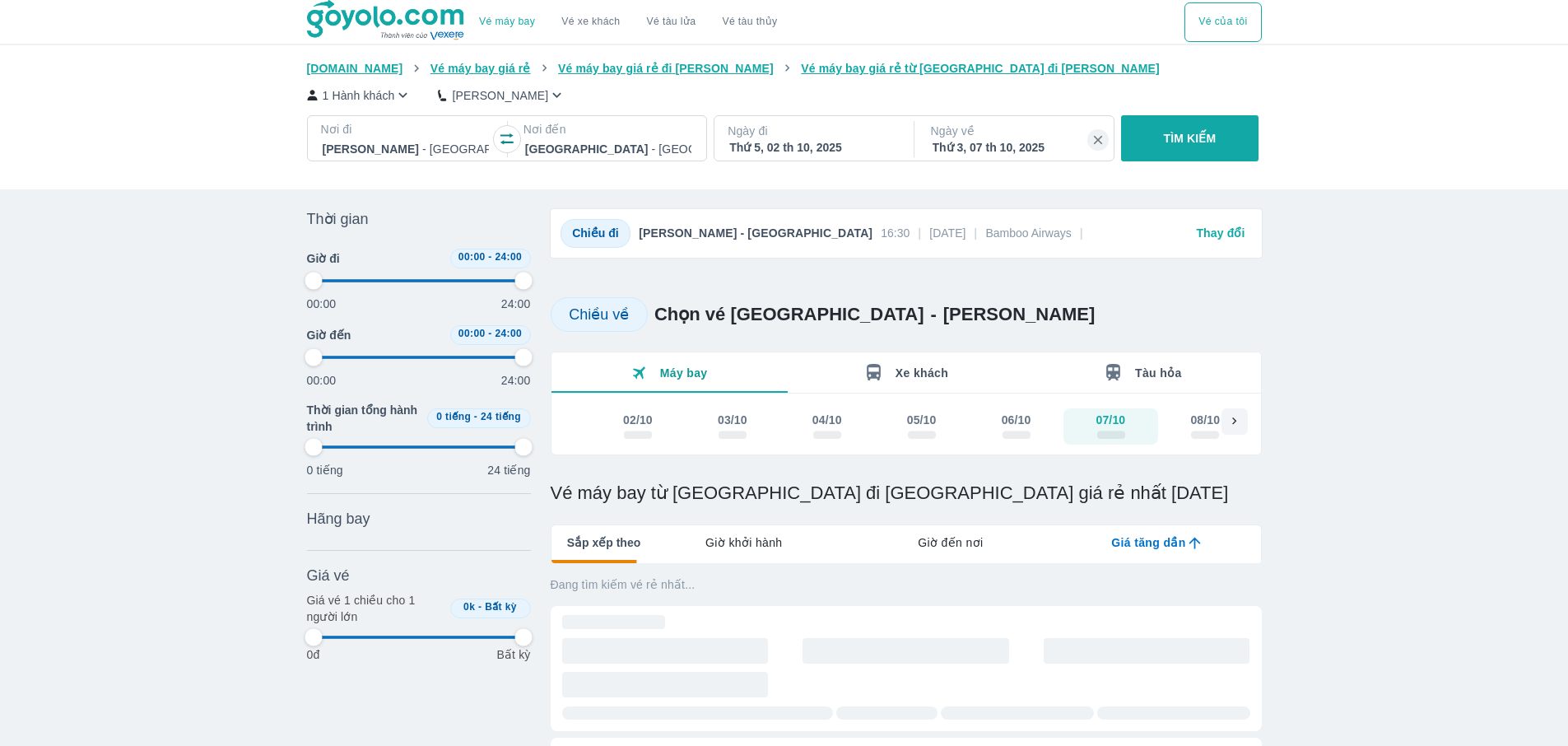
type input "97.9166666666667"
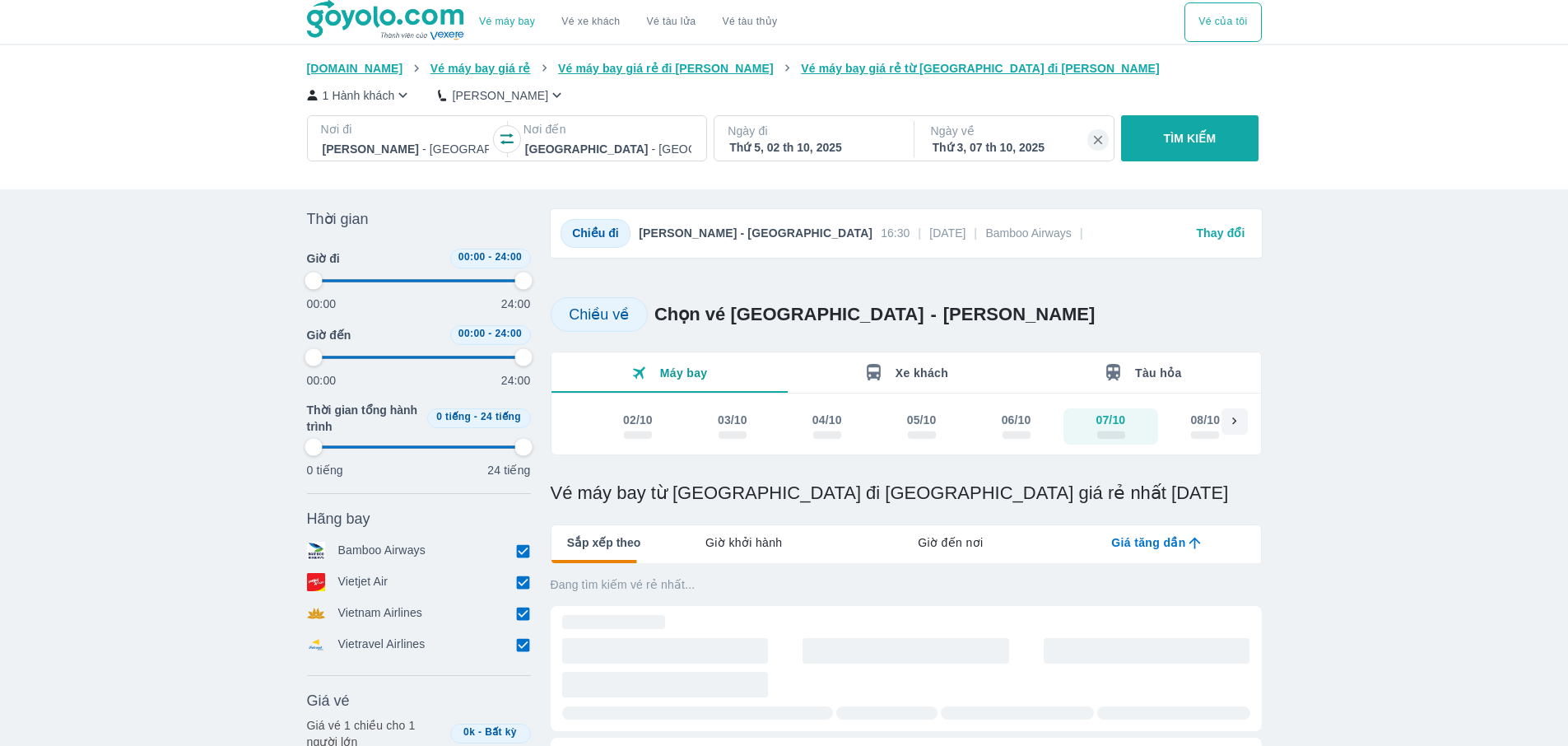
type input "97.9166666666667"
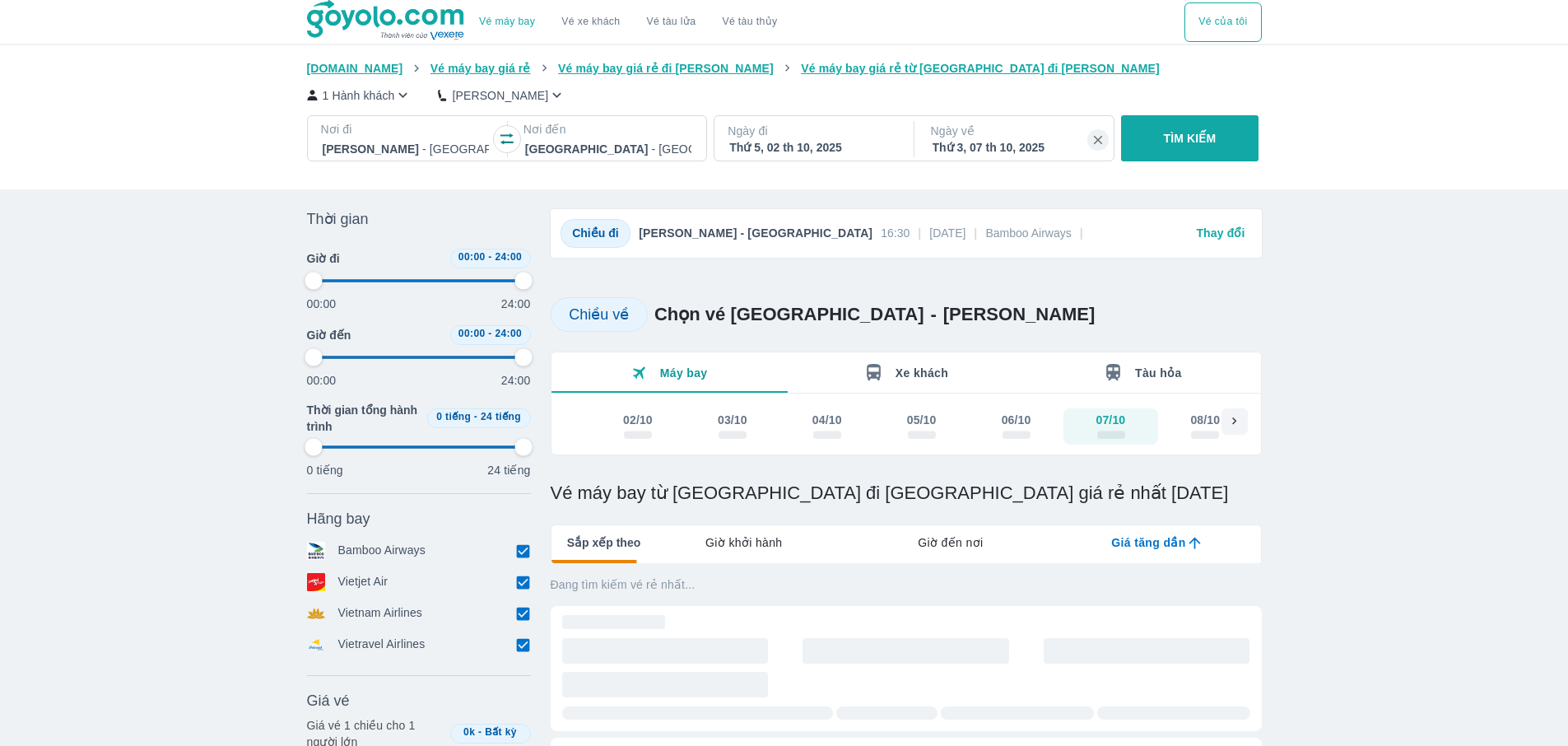
type input "97.9166666666667"
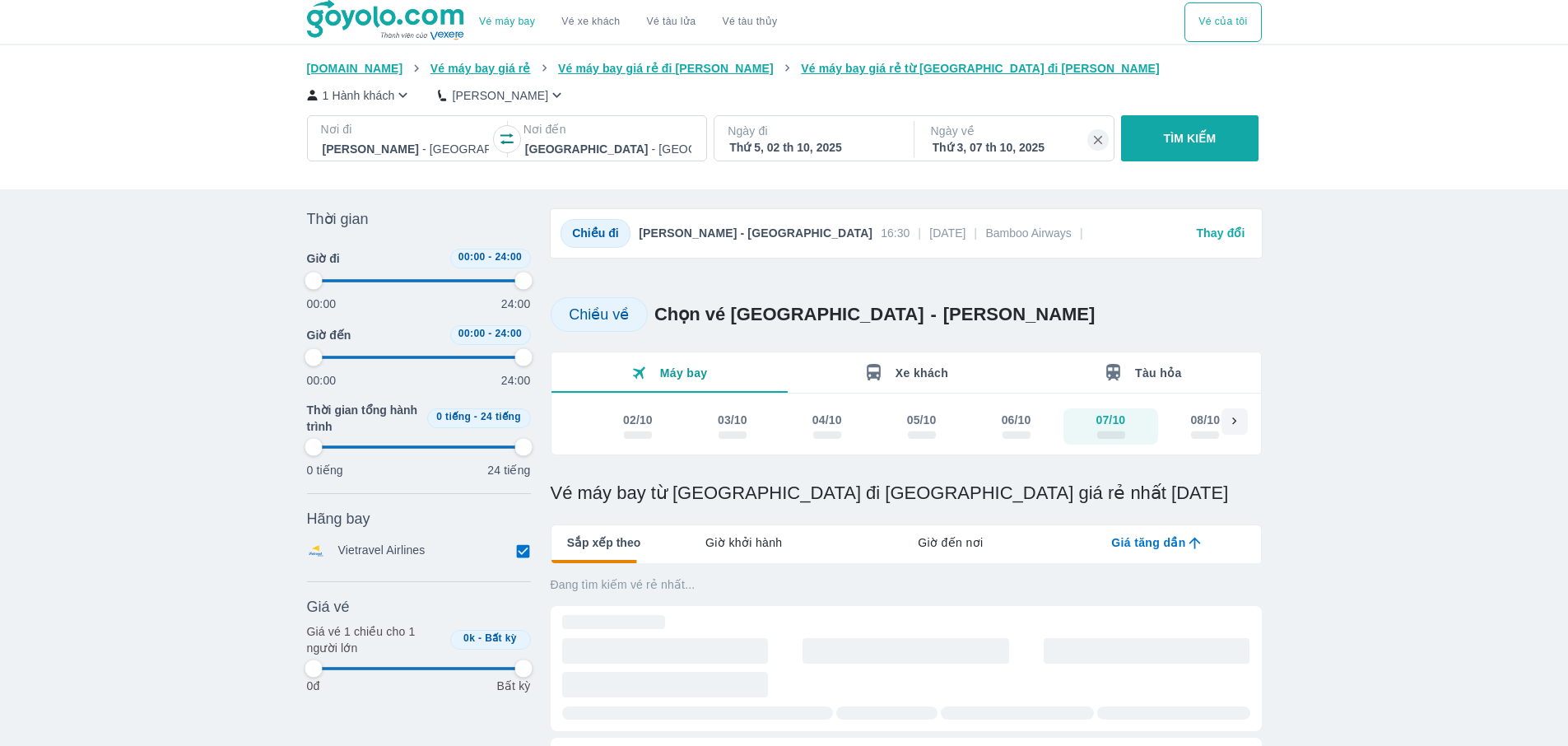
type input "97.9166666666667"
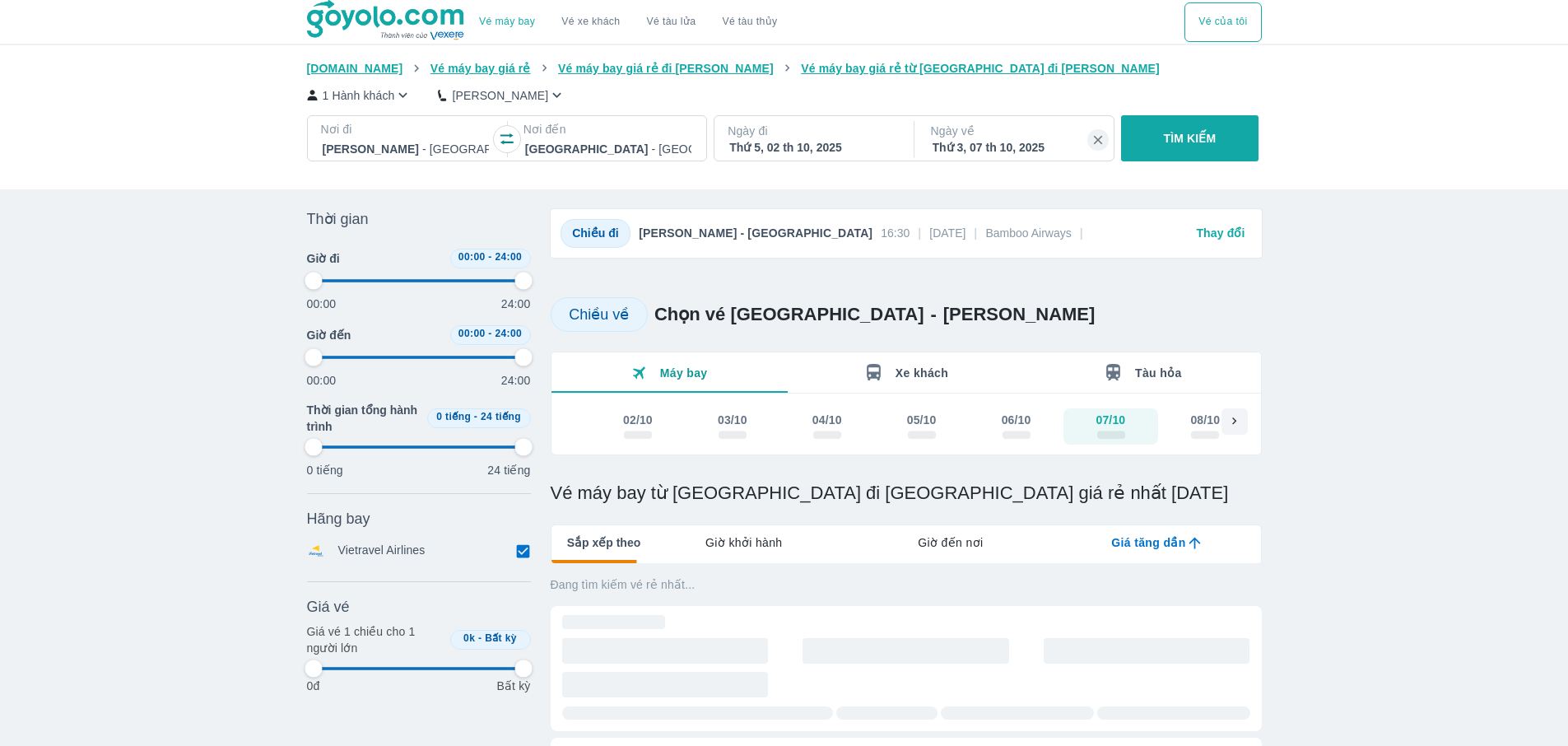
type input "97.9166666666667"
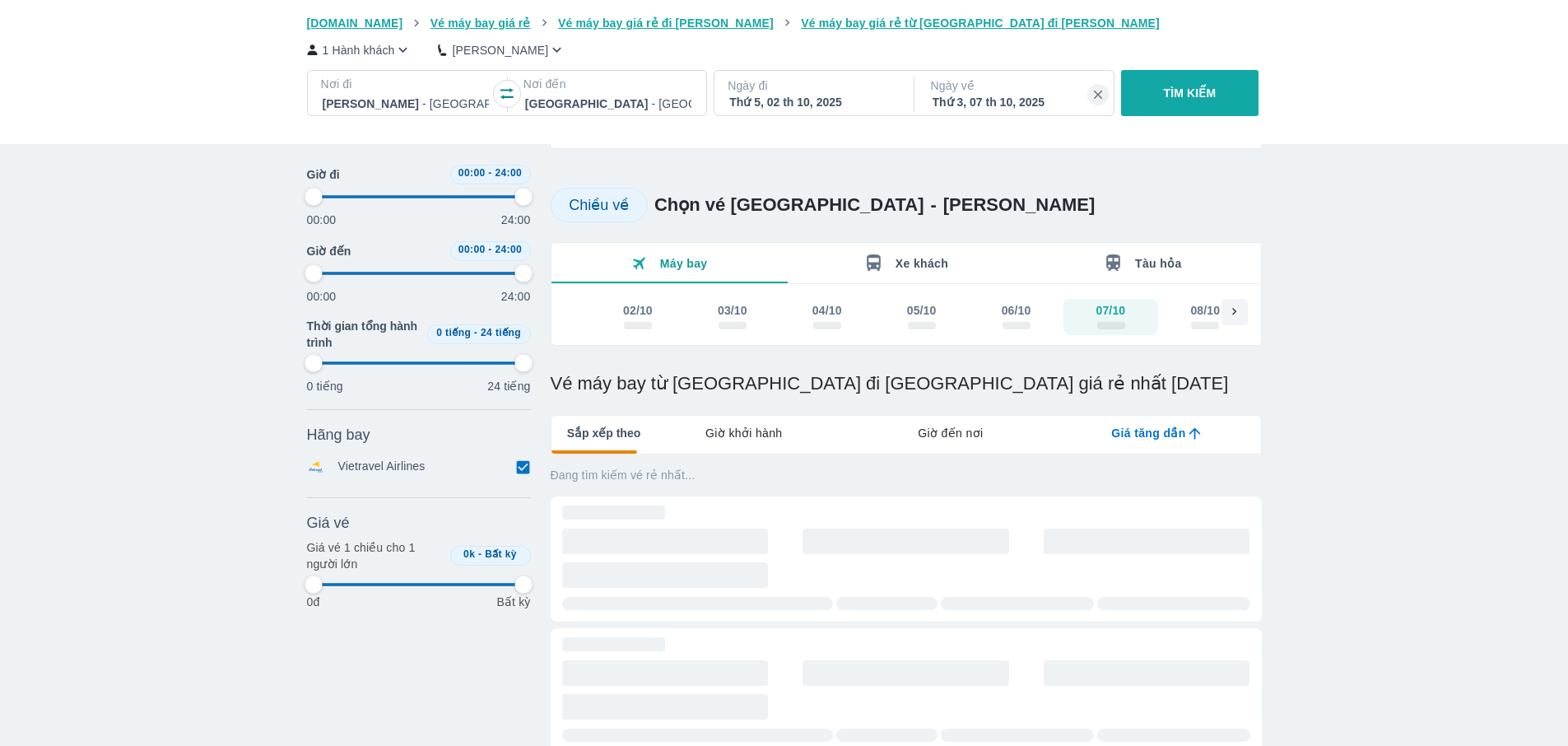
type input "97.9166666666667"
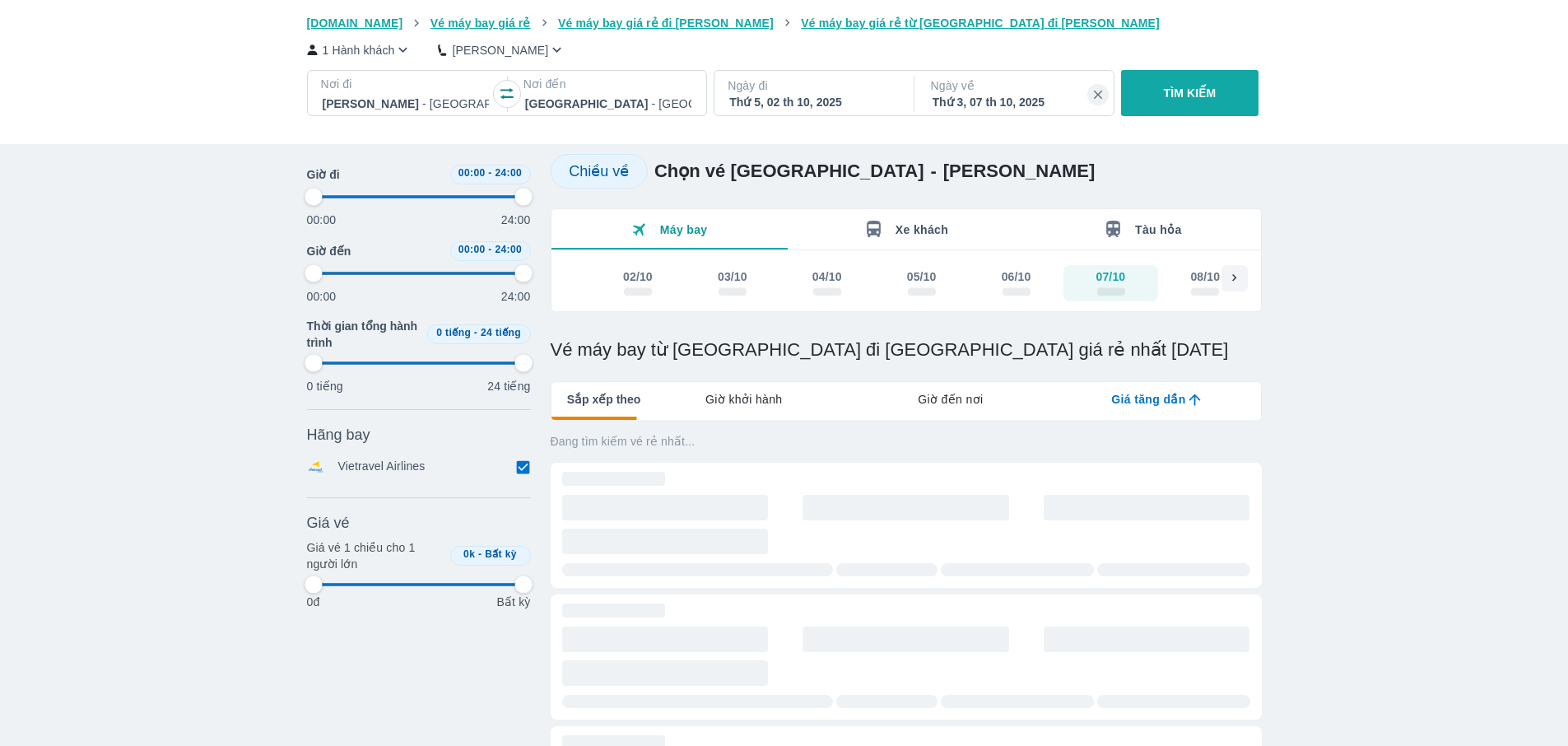
type input "97.9166666666667"
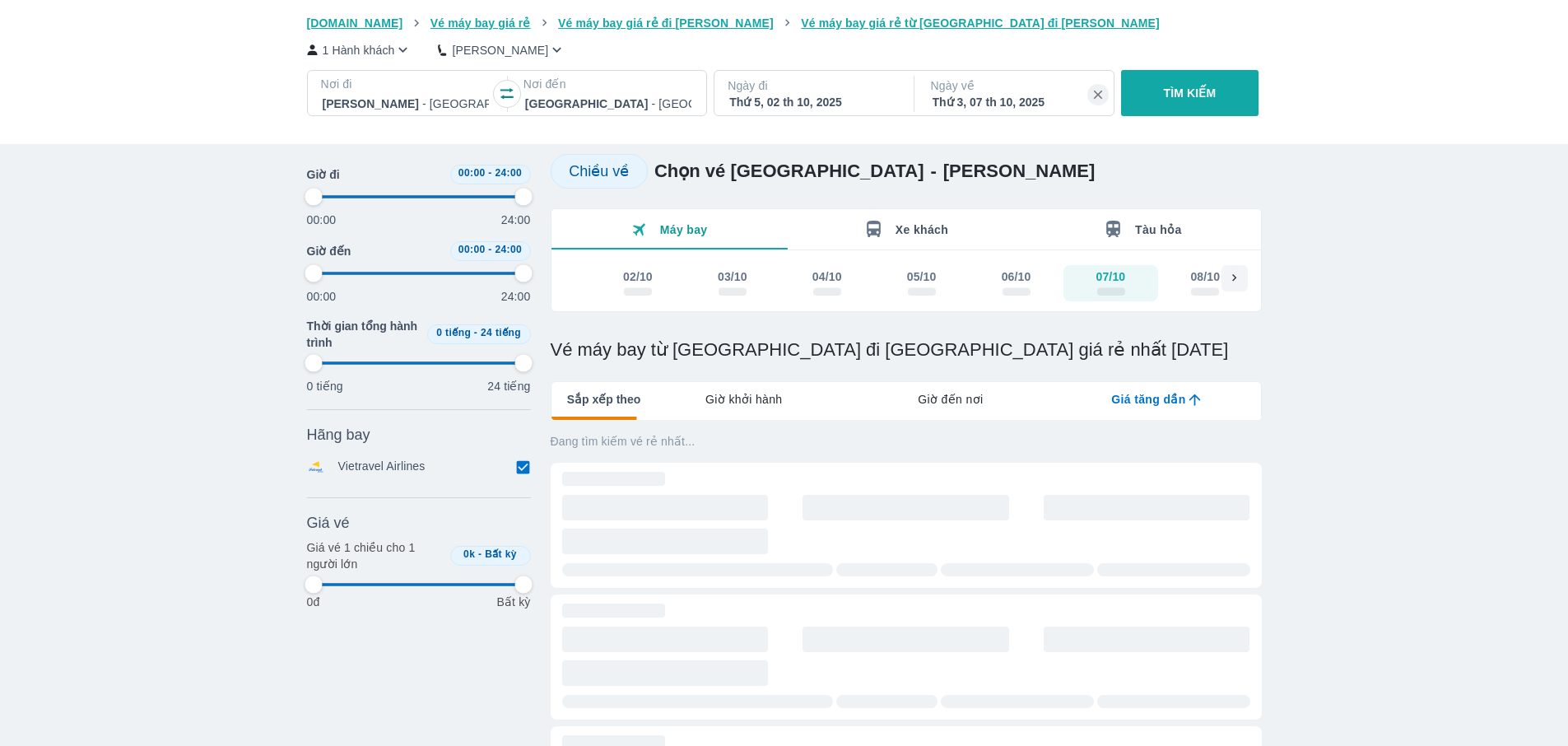
type input "97.9166666666667"
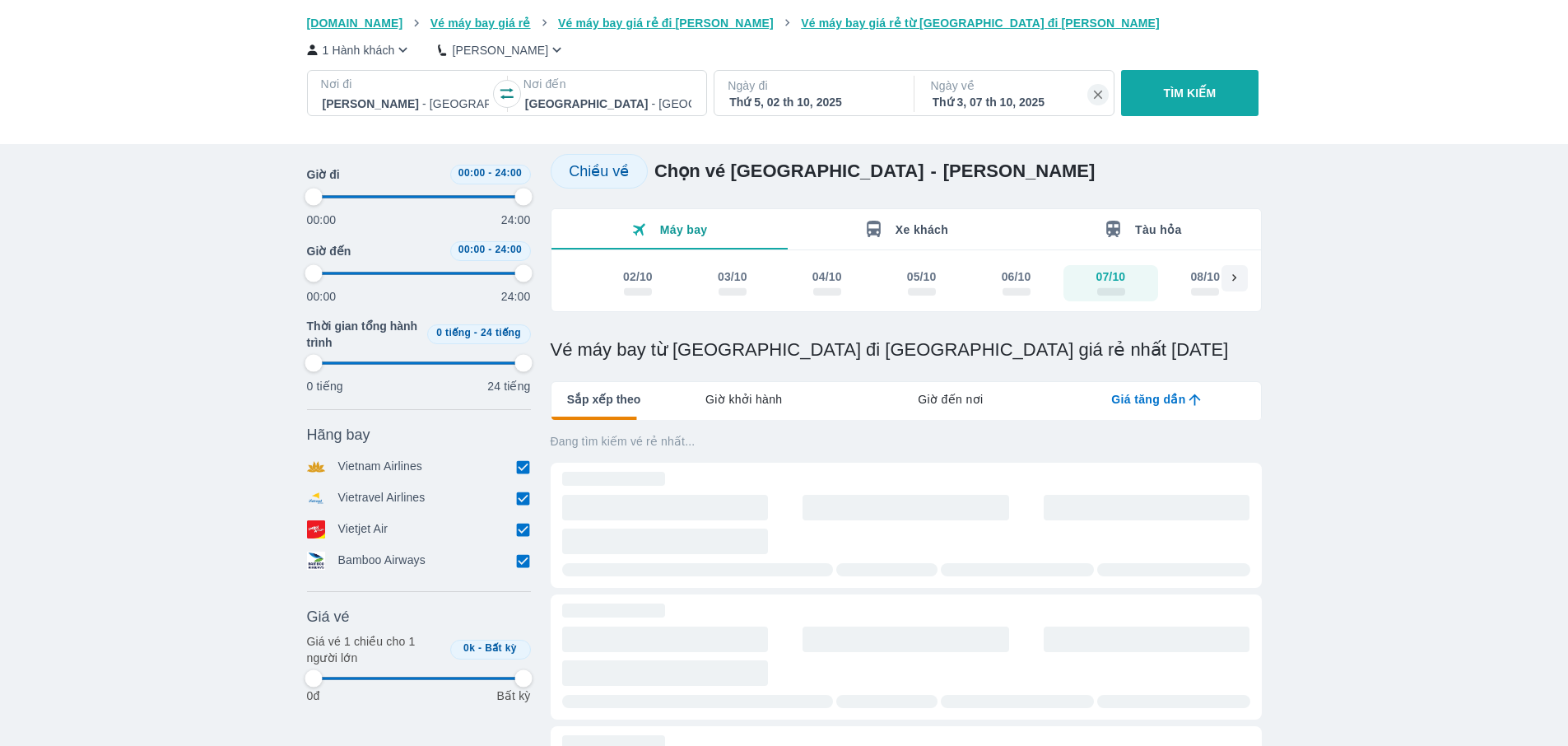
type input "97.9166666666667"
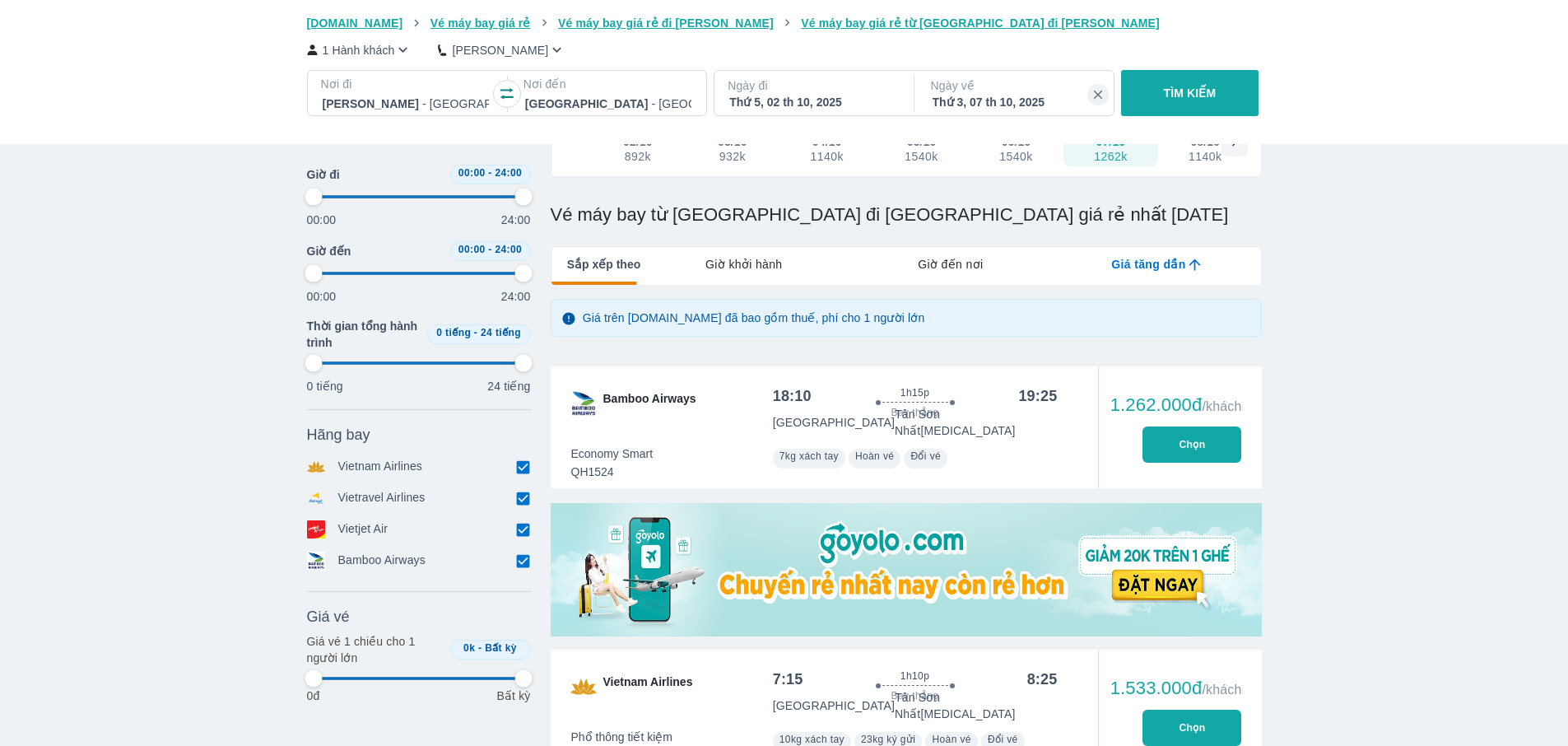
scroll to position [487, 0]
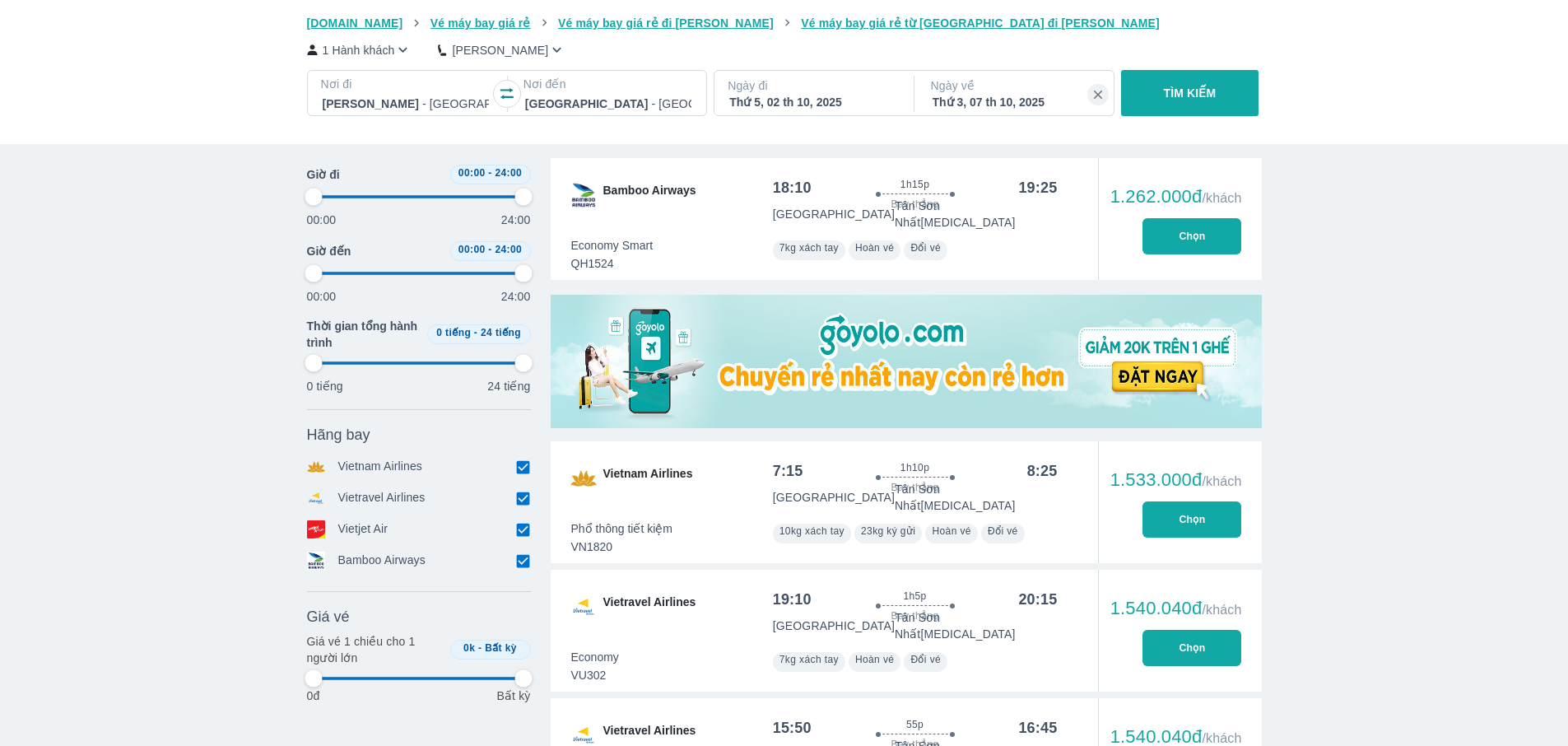
type input "97.9166666666667"
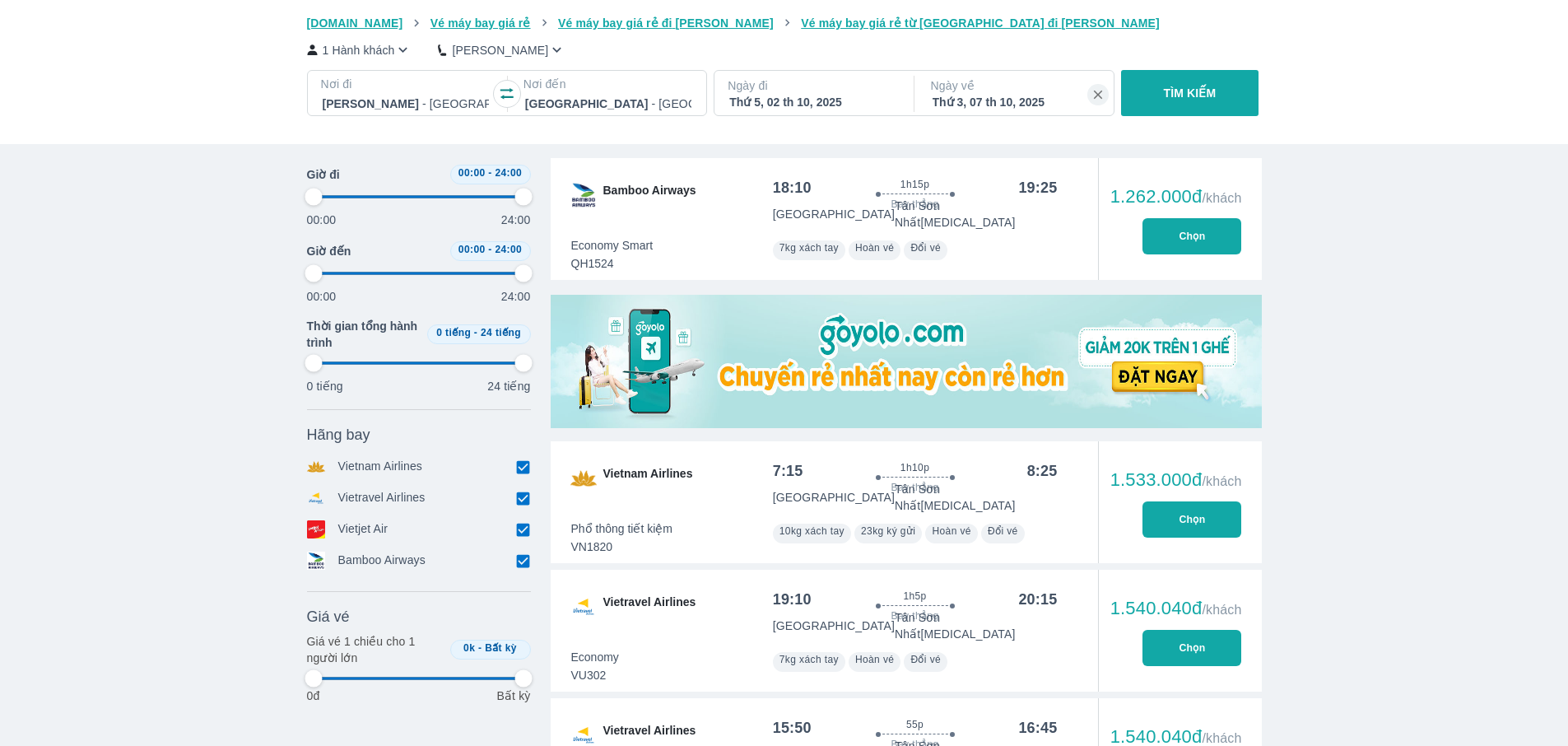
type input "97.9166666666667"
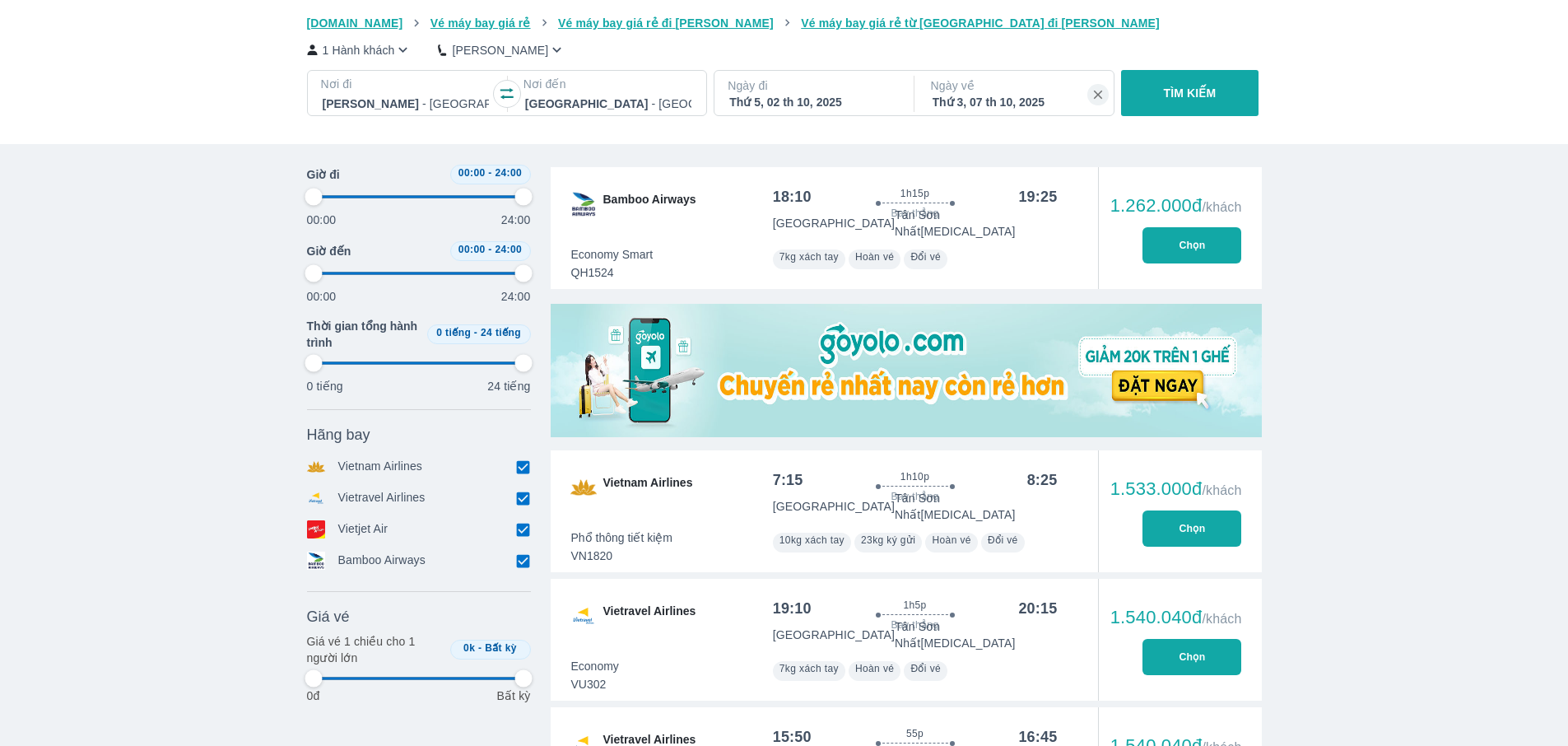
click at [1236, 243] on button "Chọn" at bounding box center [1192, 245] width 99 height 36
type input "97.9166666666667"
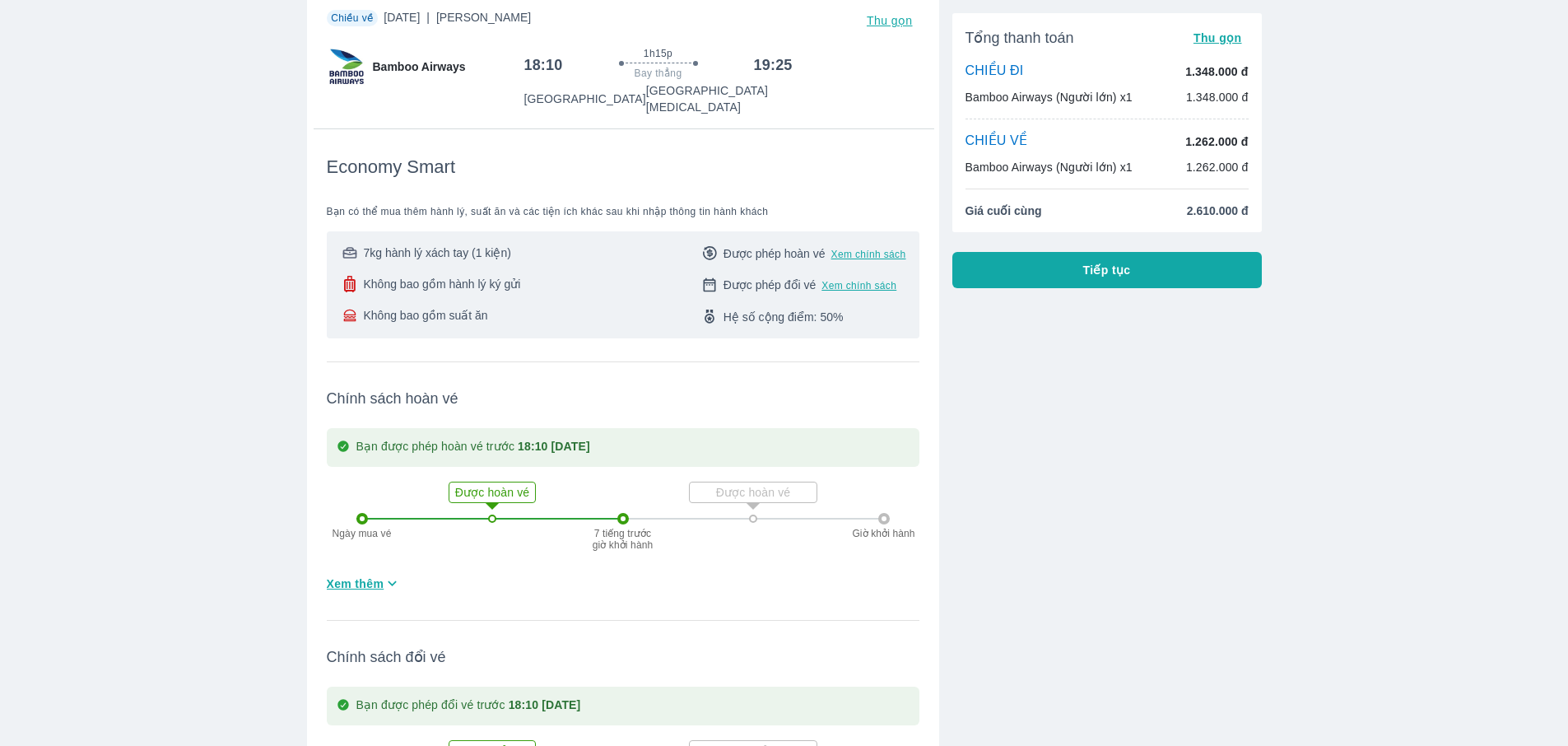
scroll to position [591, 0]
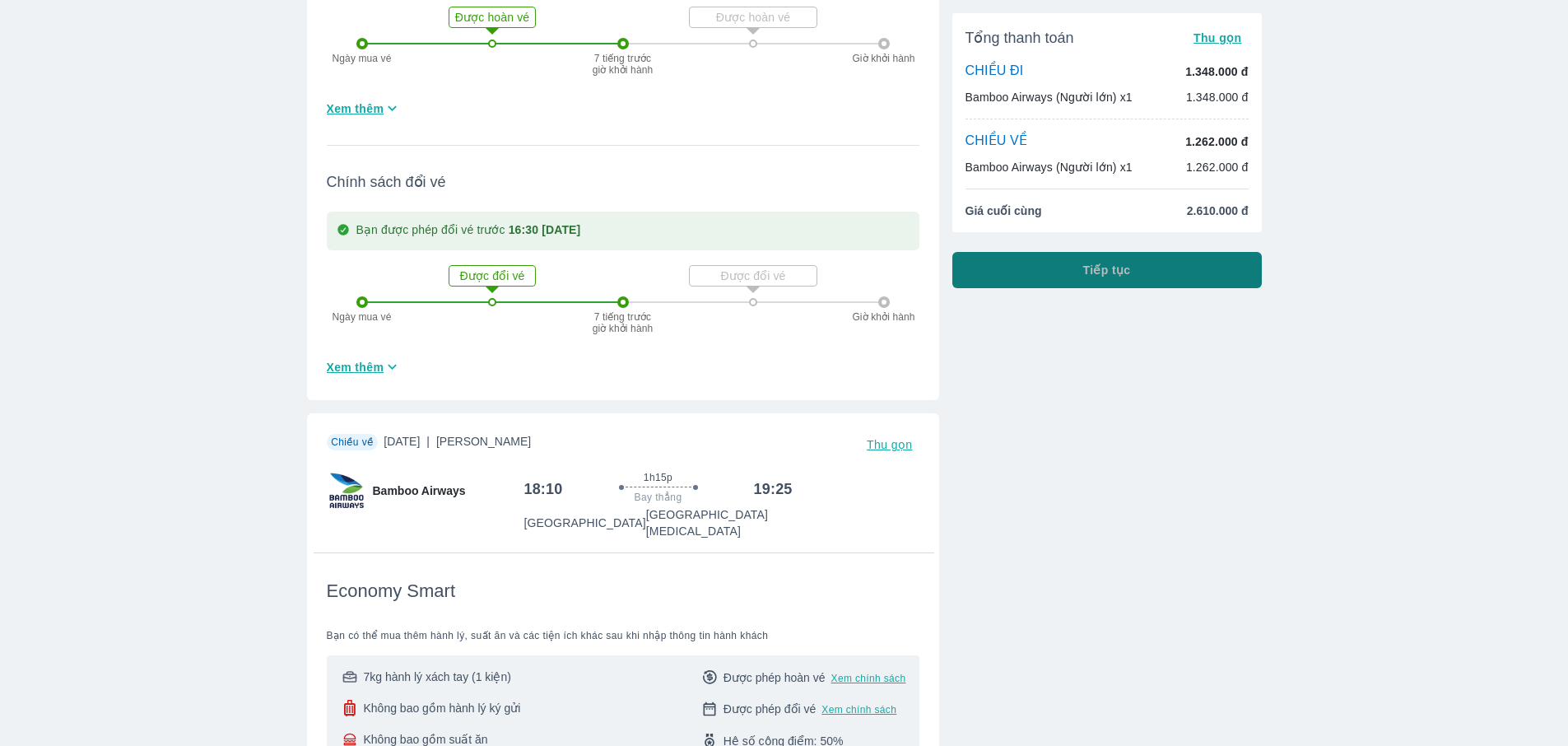
click at [1064, 280] on button "Tiếp tục" at bounding box center [1107, 270] width 309 height 36
